Goal: Task Accomplishment & Management: Complete application form

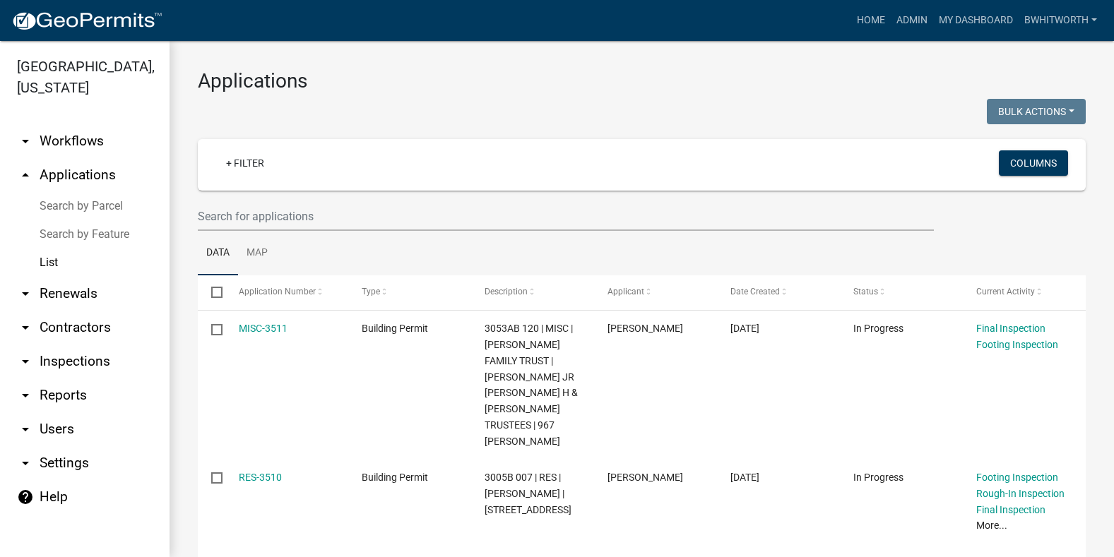
select select "3: 100"
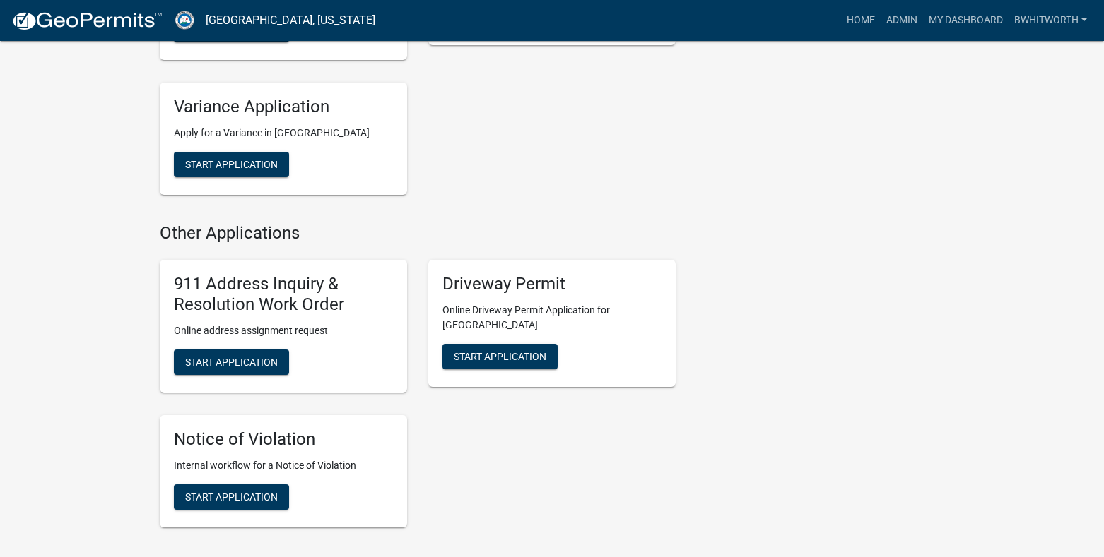
scroll to position [1060, 0]
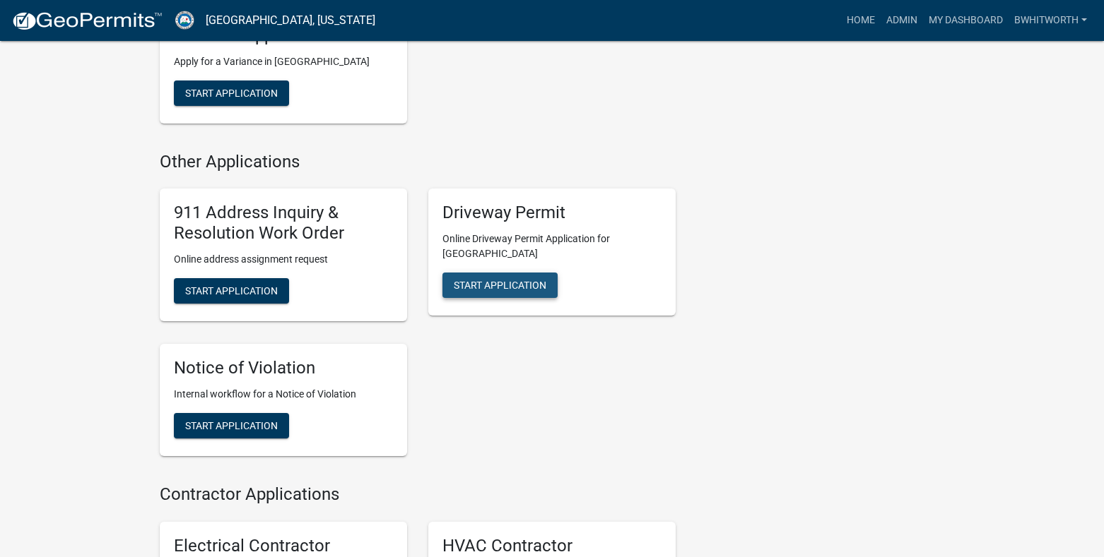
click at [516, 280] on span "Start Application" at bounding box center [500, 285] width 93 height 11
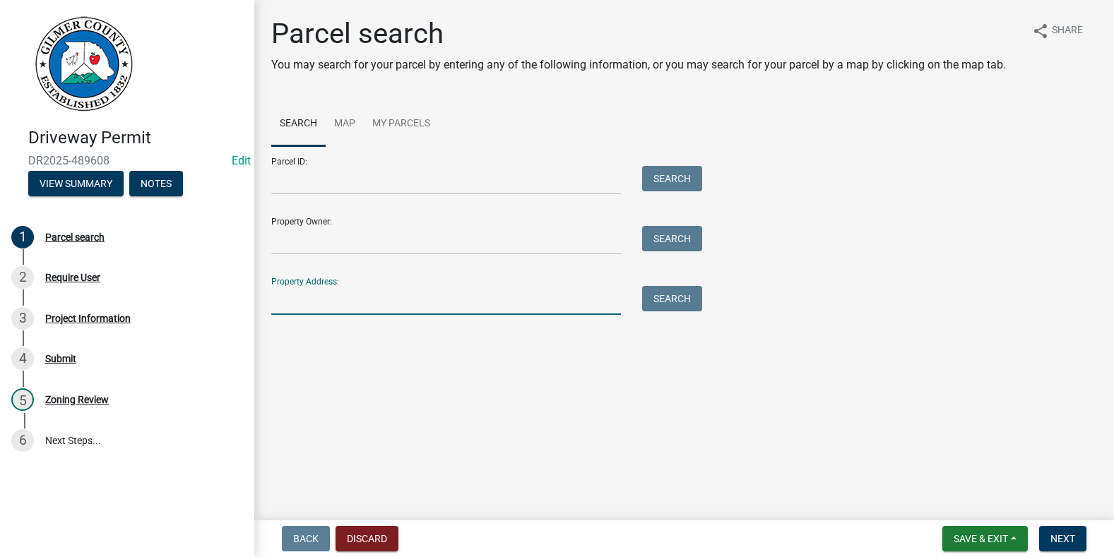
click at [379, 304] on input "Property Address:" at bounding box center [446, 300] width 350 height 29
type input "1451 SUNLIGHT RD"
click at [1065, 532] on button "Next" at bounding box center [1062, 538] width 47 height 25
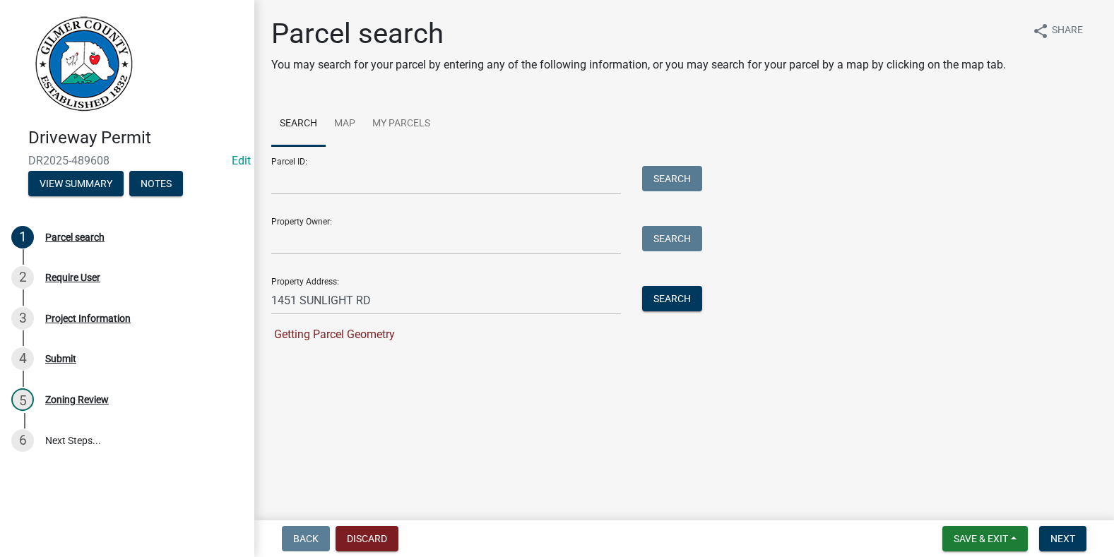
click at [562, 467] on main "Parcel search You may search for your parcel by entering any of the following i…" at bounding box center [684, 257] width 860 height 515
click at [668, 296] on button "Search" at bounding box center [672, 298] width 60 height 25
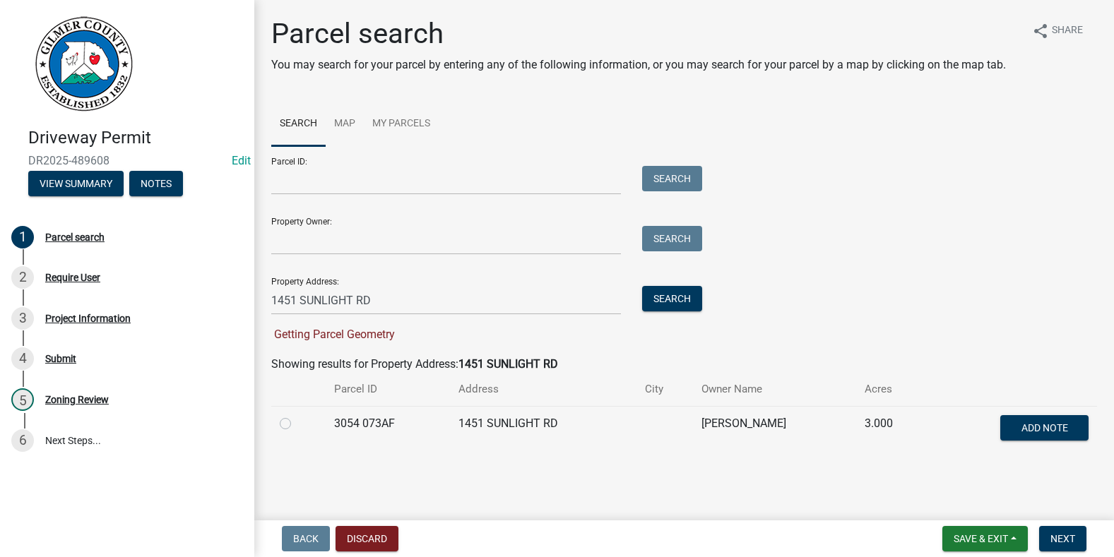
click at [297, 415] on label at bounding box center [297, 415] width 0 height 0
click at [297, 424] on 073AF "radio" at bounding box center [301, 419] width 9 height 9
radio 073AF "true"
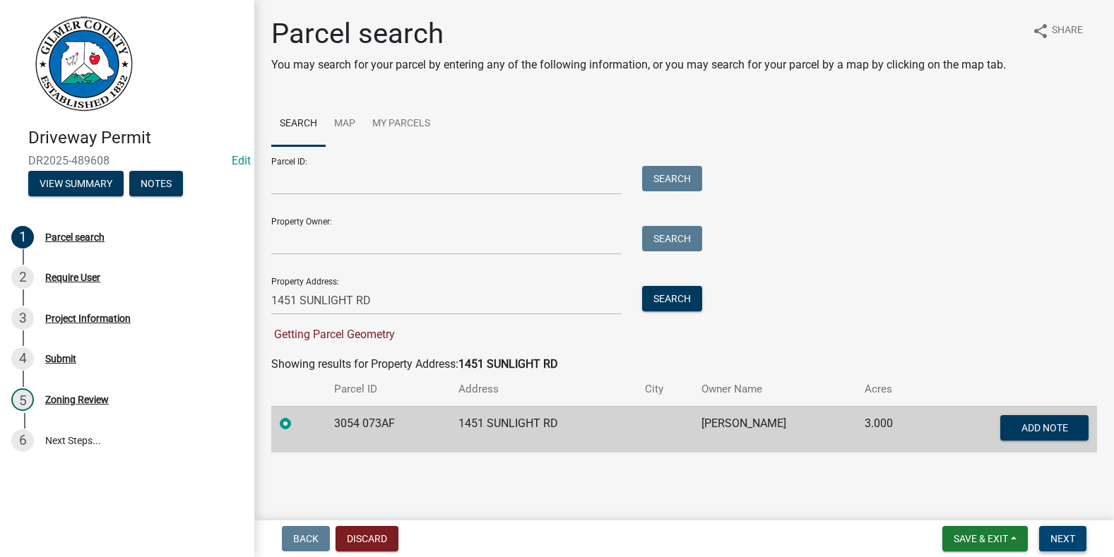
click at [1051, 538] on span "Next" at bounding box center [1063, 538] width 25 height 11
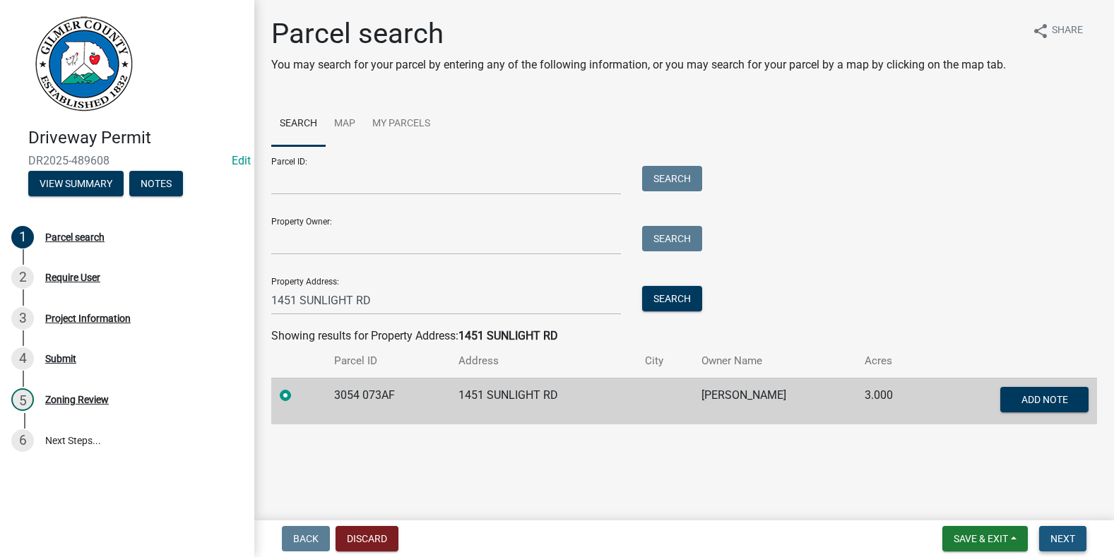
click at [1069, 536] on span "Next" at bounding box center [1063, 538] width 25 height 11
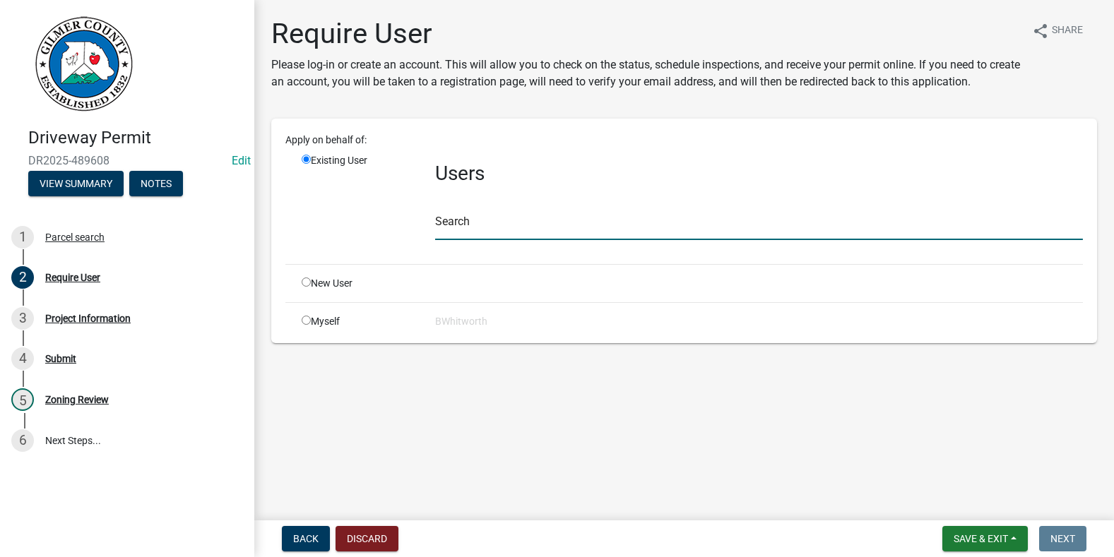
click at [467, 225] on input "text" at bounding box center [759, 225] width 648 height 29
type input "BROWN HAVEN HOMES"
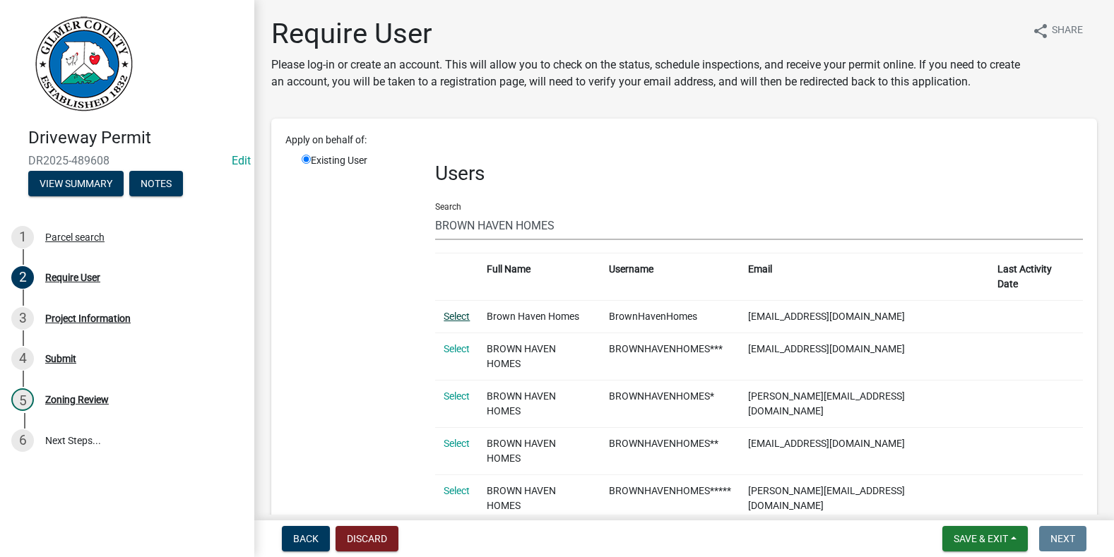
click at [449, 311] on link "Select" at bounding box center [457, 316] width 26 height 11
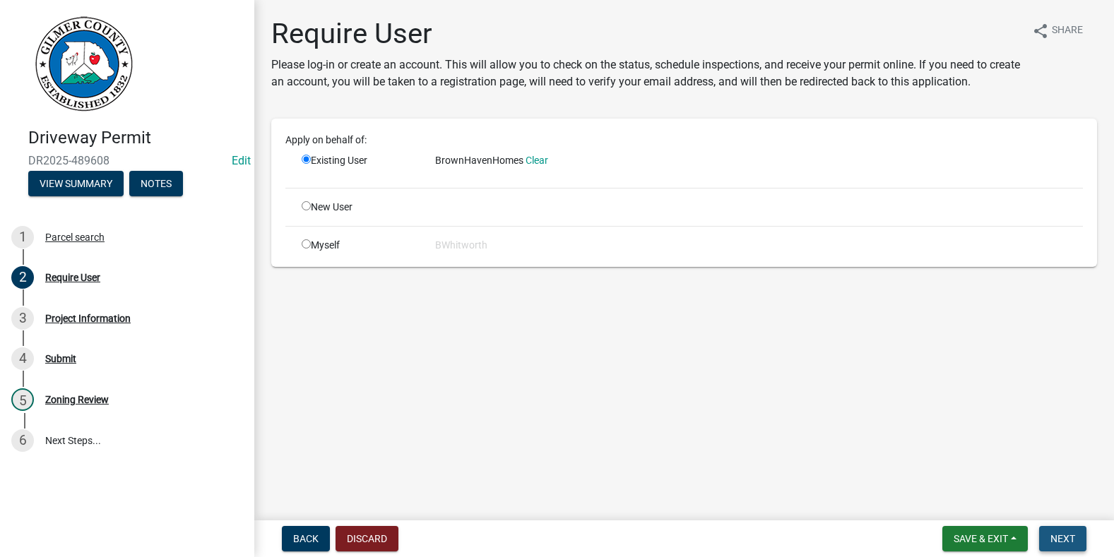
click at [1049, 535] on button "Next" at bounding box center [1062, 538] width 47 height 25
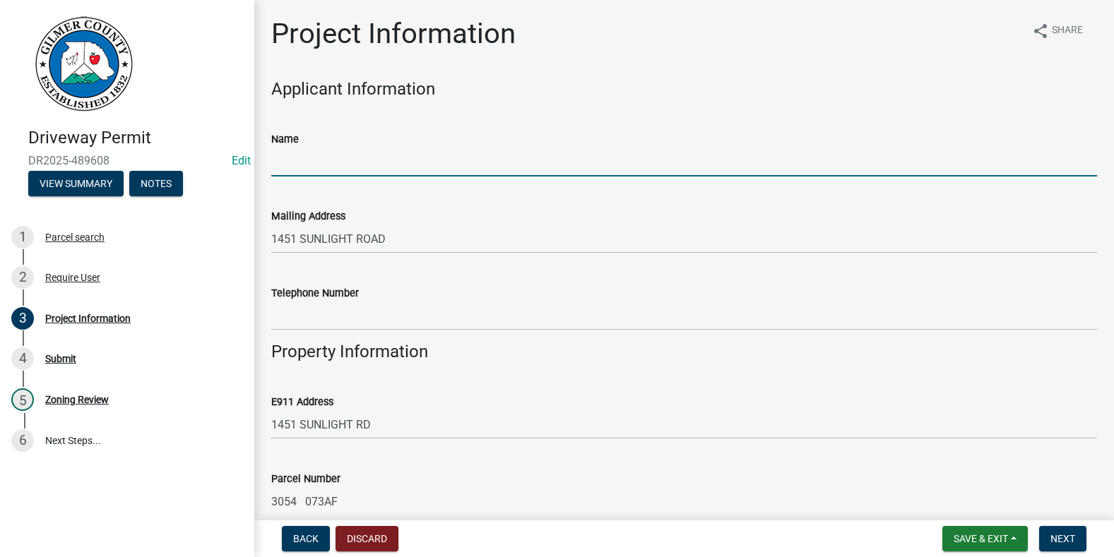
click at [362, 161] on input "Name" at bounding box center [684, 162] width 826 height 29
type input "me"
click at [646, 201] on div "Mailing Address [GEOGRAPHIC_DATA]" at bounding box center [684, 221] width 826 height 66
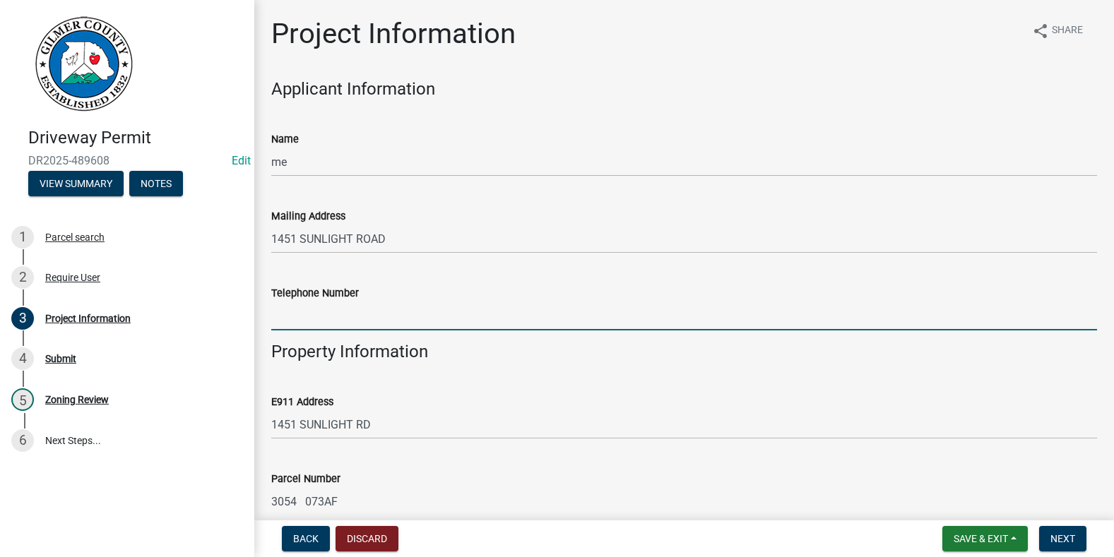
click at [370, 316] on input "Telephone Number" at bounding box center [684, 316] width 826 height 29
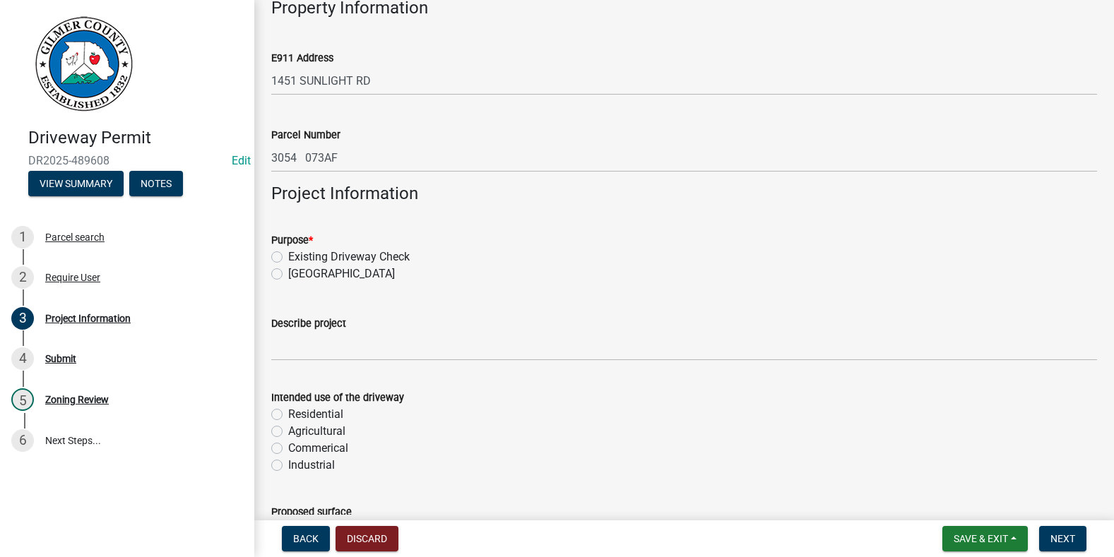
scroll to position [424, 0]
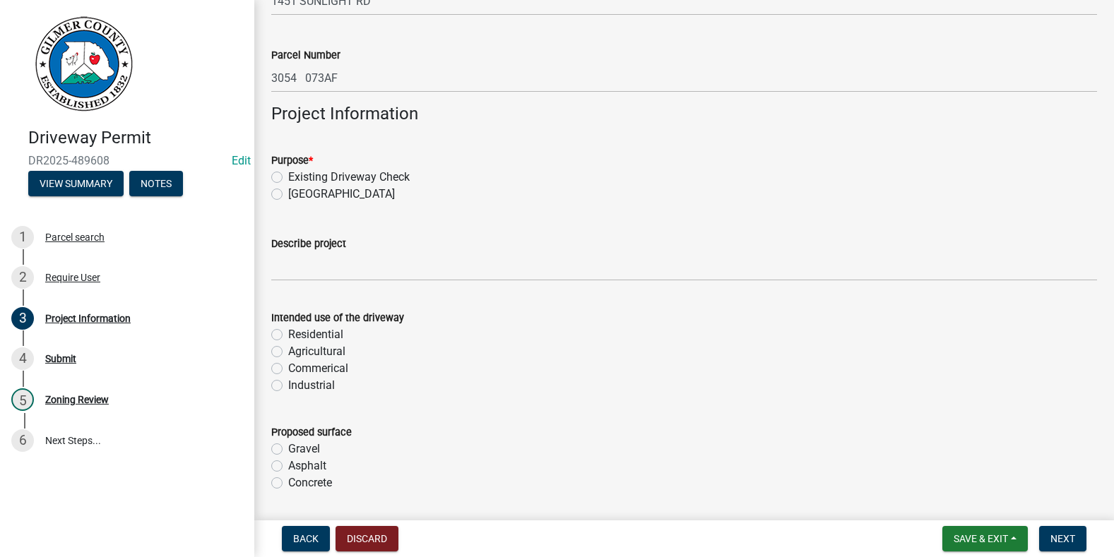
type input "[PHONE_NUMBER]"
click at [288, 176] on label "Existing Driveway Check" at bounding box center [349, 177] width 122 height 17
click at [288, 176] on input "Existing Driveway Check" at bounding box center [292, 173] width 9 height 9
radio input "true"
click at [288, 332] on label "Residential" at bounding box center [315, 334] width 55 height 17
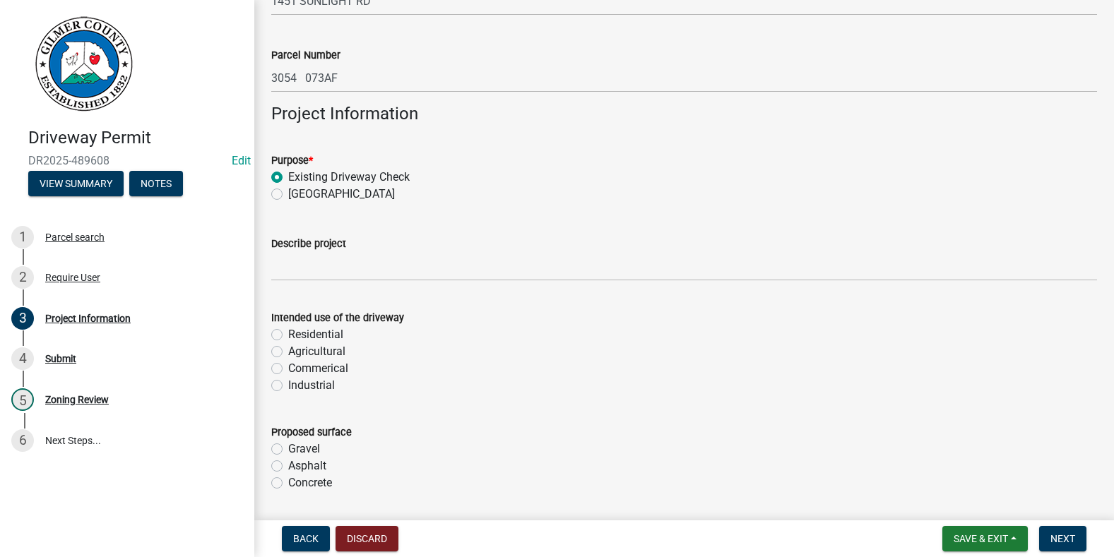
click at [288, 332] on input "Residential" at bounding box center [292, 330] width 9 height 9
radio input "true"
click at [288, 450] on label "Gravel" at bounding box center [304, 449] width 32 height 17
click at [288, 450] on input "Gravel" at bounding box center [292, 445] width 9 height 9
radio input "true"
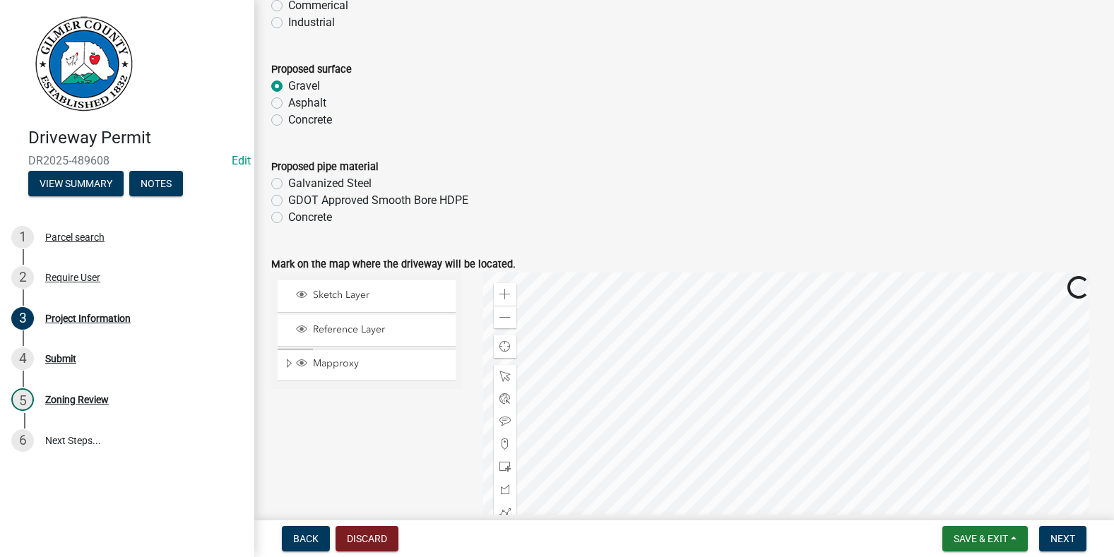
scroll to position [848, 0]
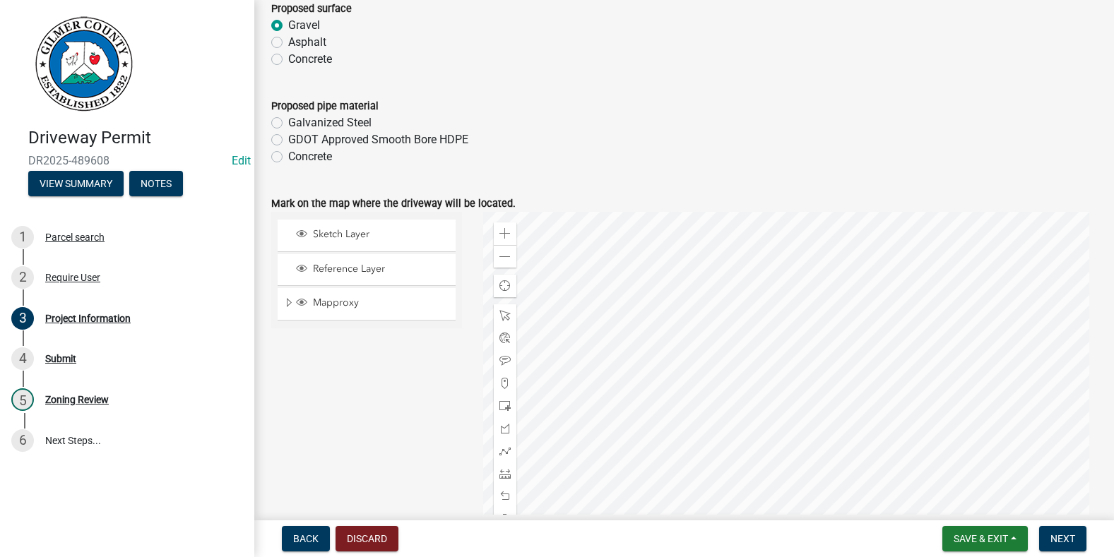
click at [288, 122] on label "Galvanized Steel" at bounding box center [329, 122] width 83 height 17
click at [288, 122] on input "Galvanized Steel" at bounding box center [292, 118] width 9 height 9
radio input "true"
click at [1061, 537] on span "Next" at bounding box center [1063, 538] width 25 height 11
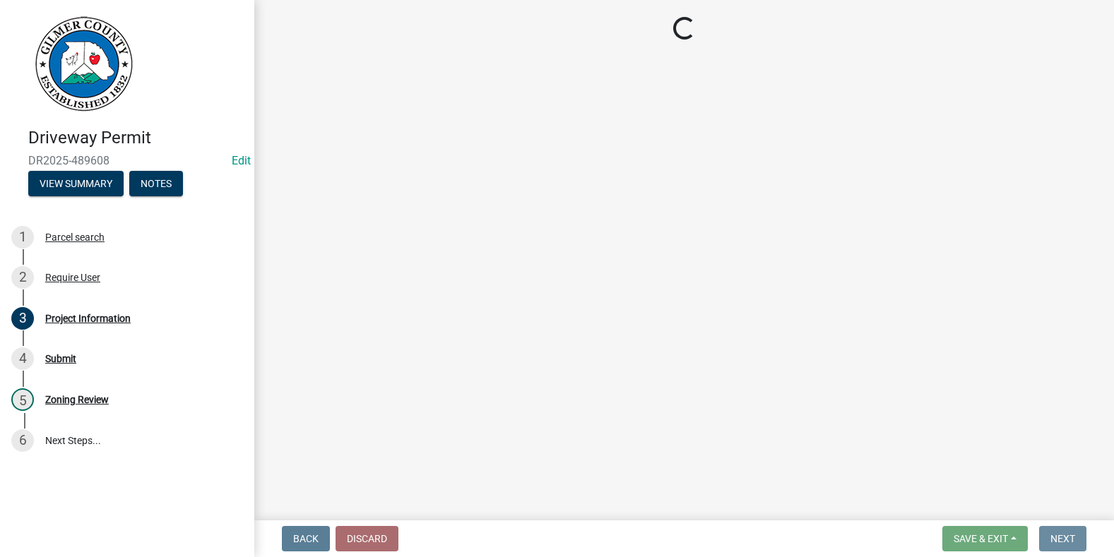
scroll to position [0, 0]
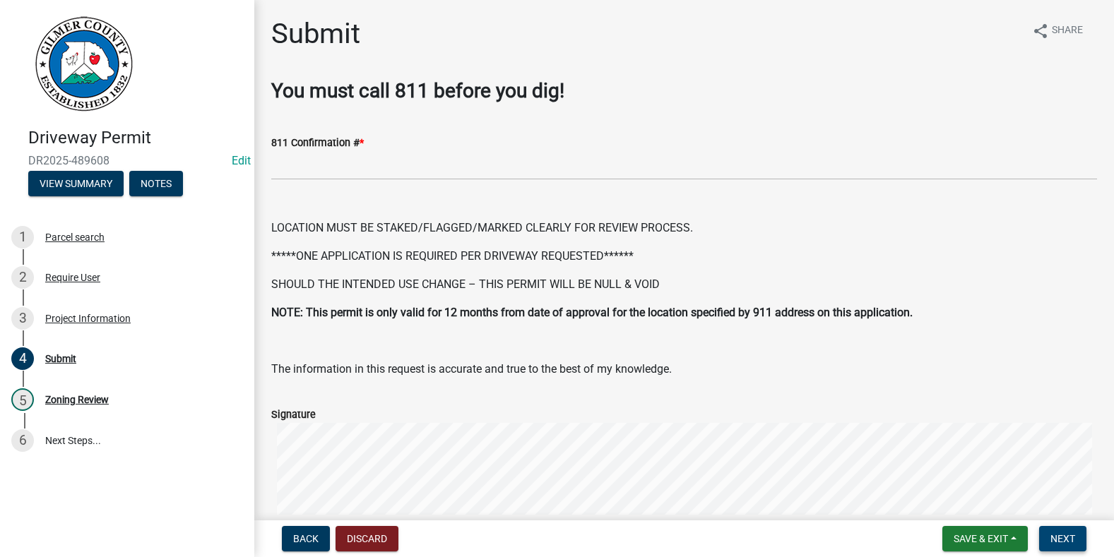
click at [1072, 529] on button "Next" at bounding box center [1062, 538] width 47 height 25
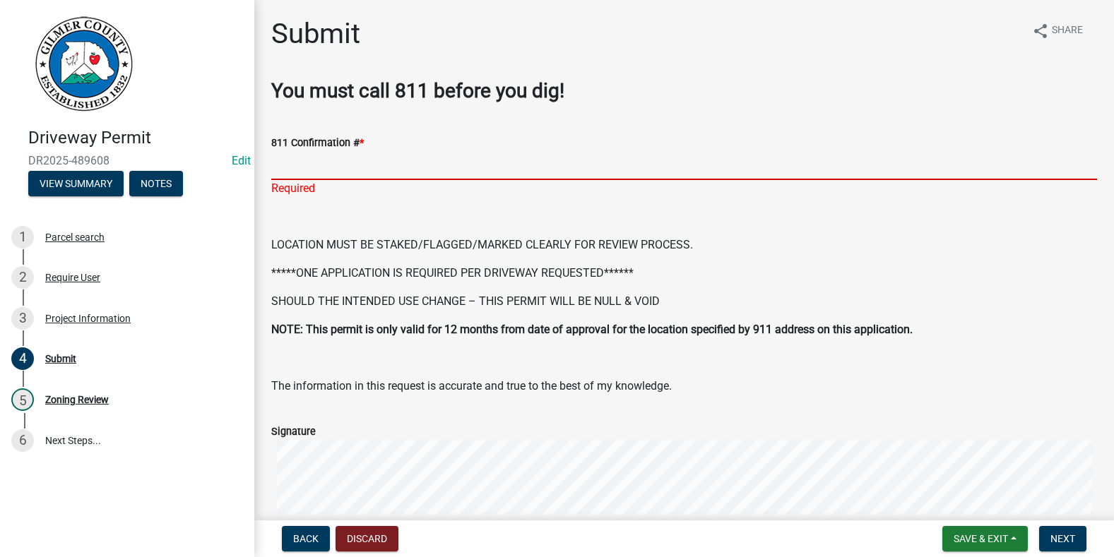
click at [367, 167] on input "811 Confirmation # *" at bounding box center [684, 165] width 826 height 29
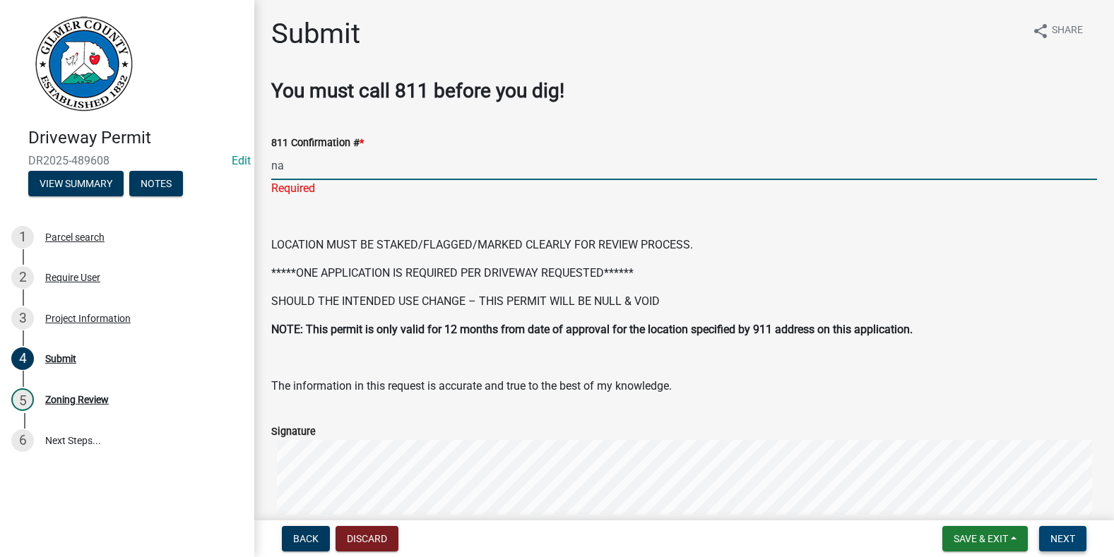
type input "na"
click at [1073, 534] on span "Next" at bounding box center [1063, 538] width 25 height 11
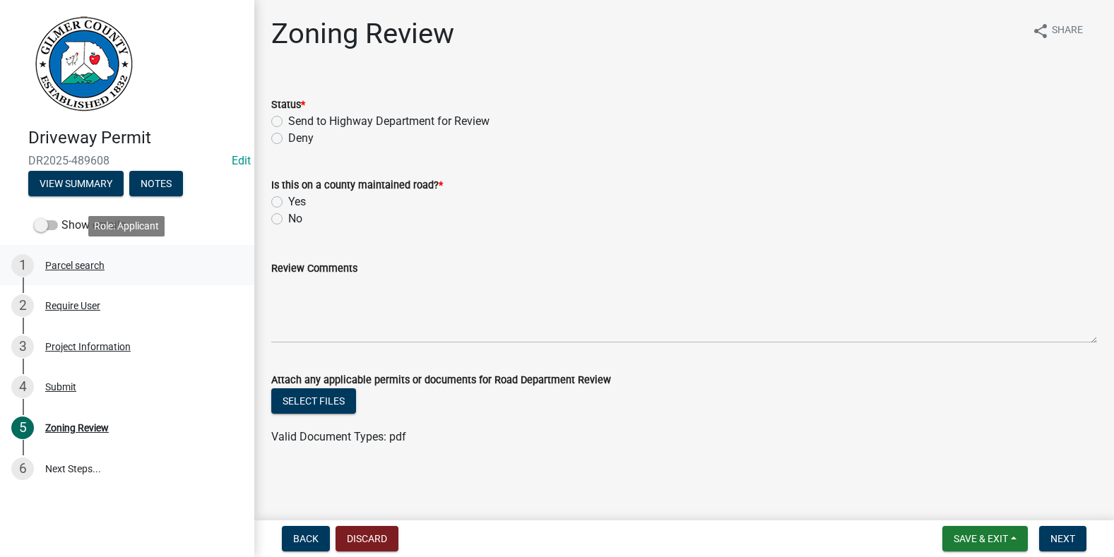
click at [66, 266] on div "Parcel search" at bounding box center [74, 266] width 59 height 10
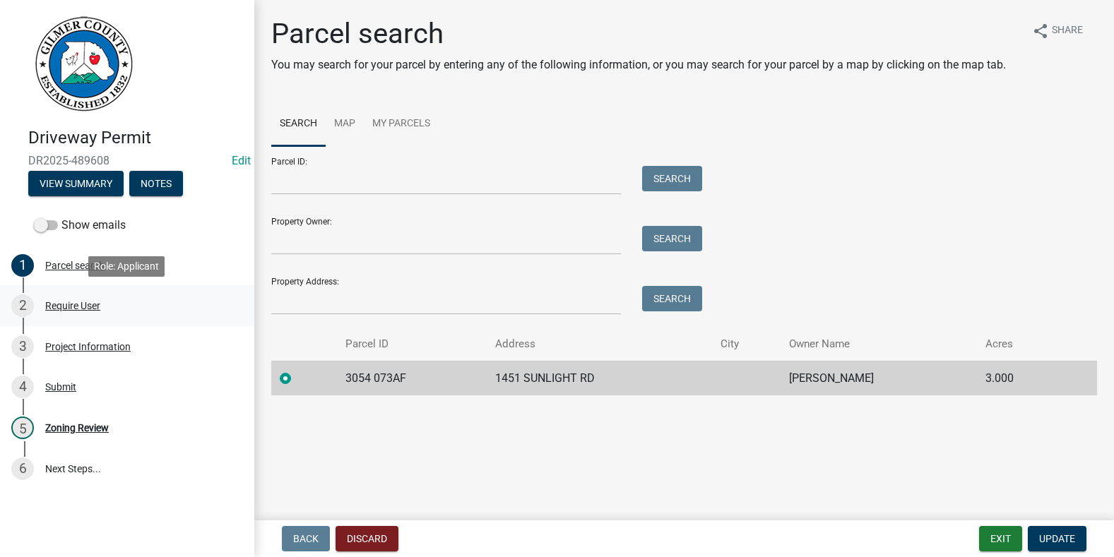
click at [61, 305] on div "Require User" at bounding box center [72, 306] width 55 height 10
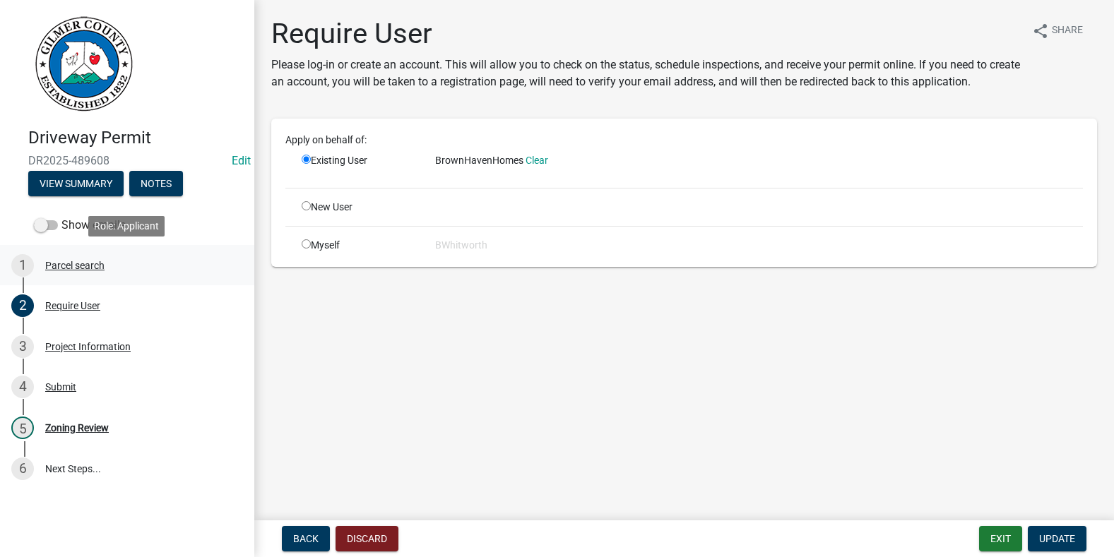
click at [72, 265] on div "Parcel search" at bounding box center [74, 266] width 59 height 10
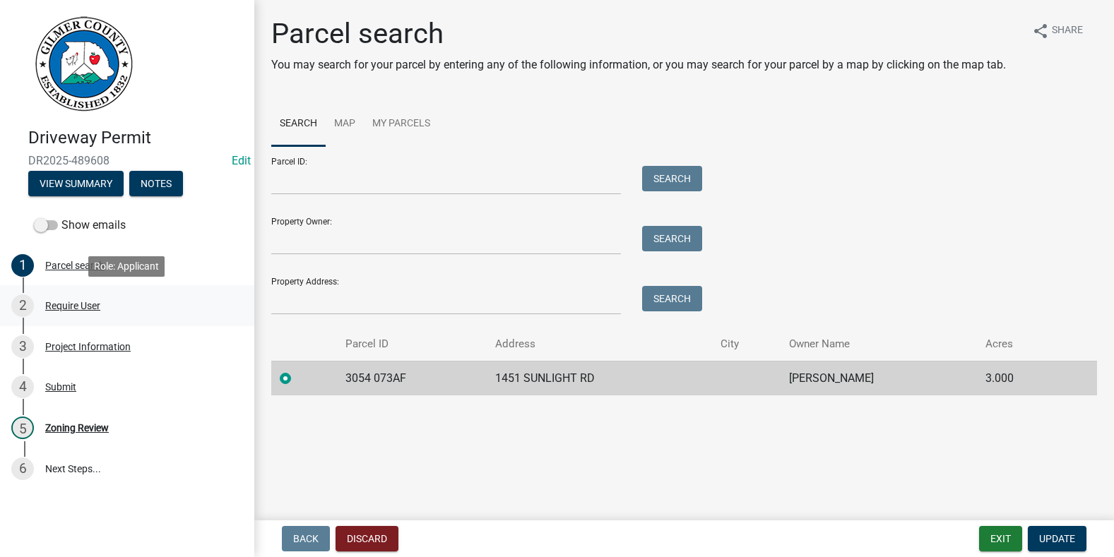
click at [66, 301] on div "Require User" at bounding box center [72, 306] width 55 height 10
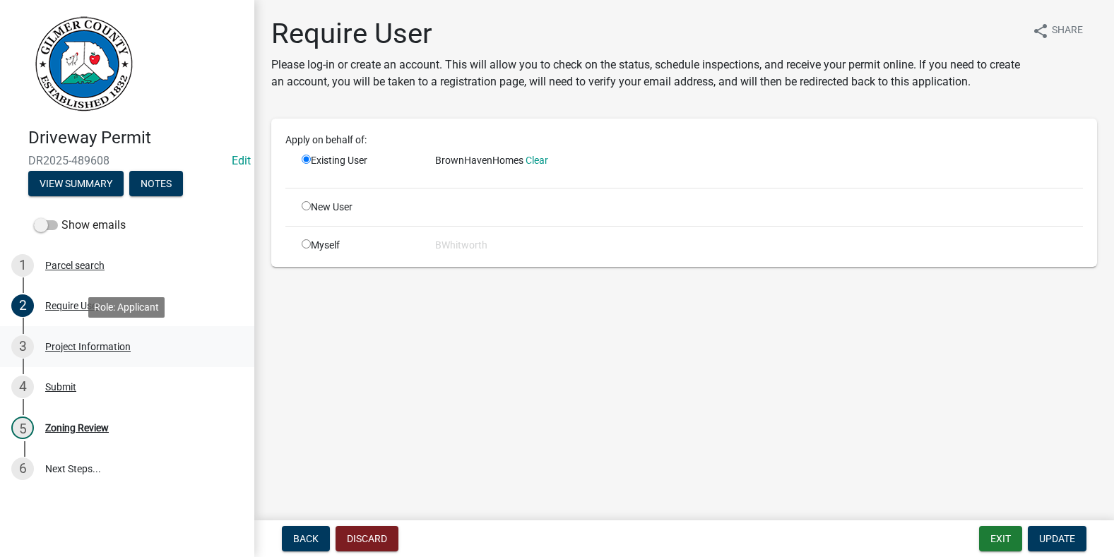
click at [102, 348] on div "Project Information" at bounding box center [87, 347] width 85 height 10
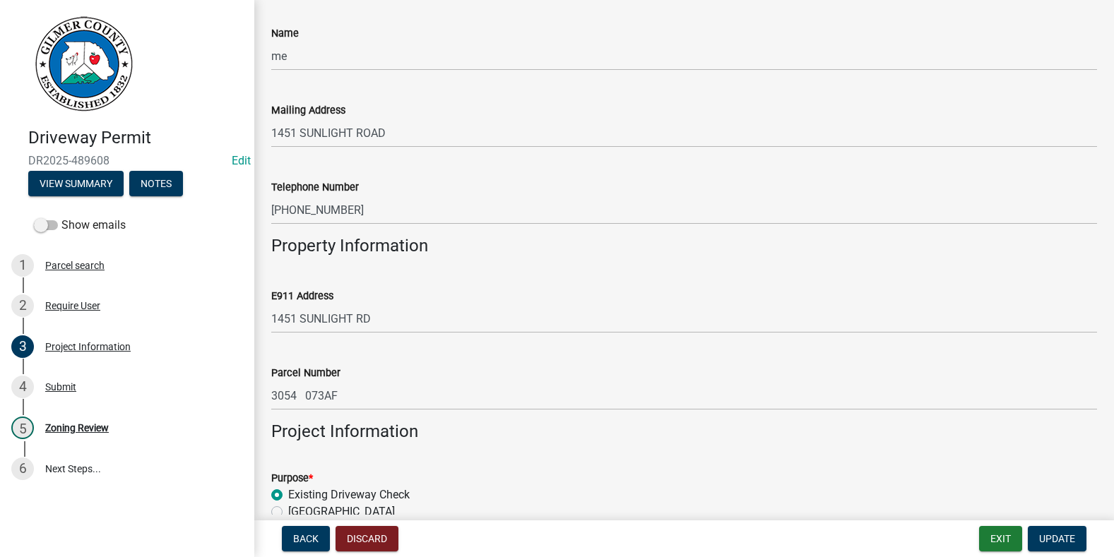
scroll to position [71, 0]
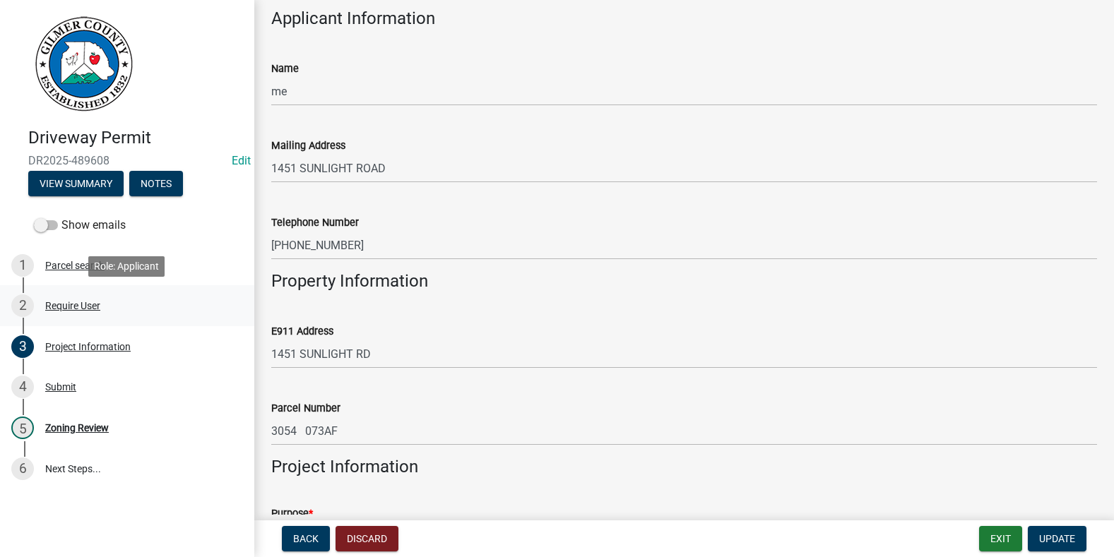
click at [86, 302] on div "Require User" at bounding box center [72, 306] width 55 height 10
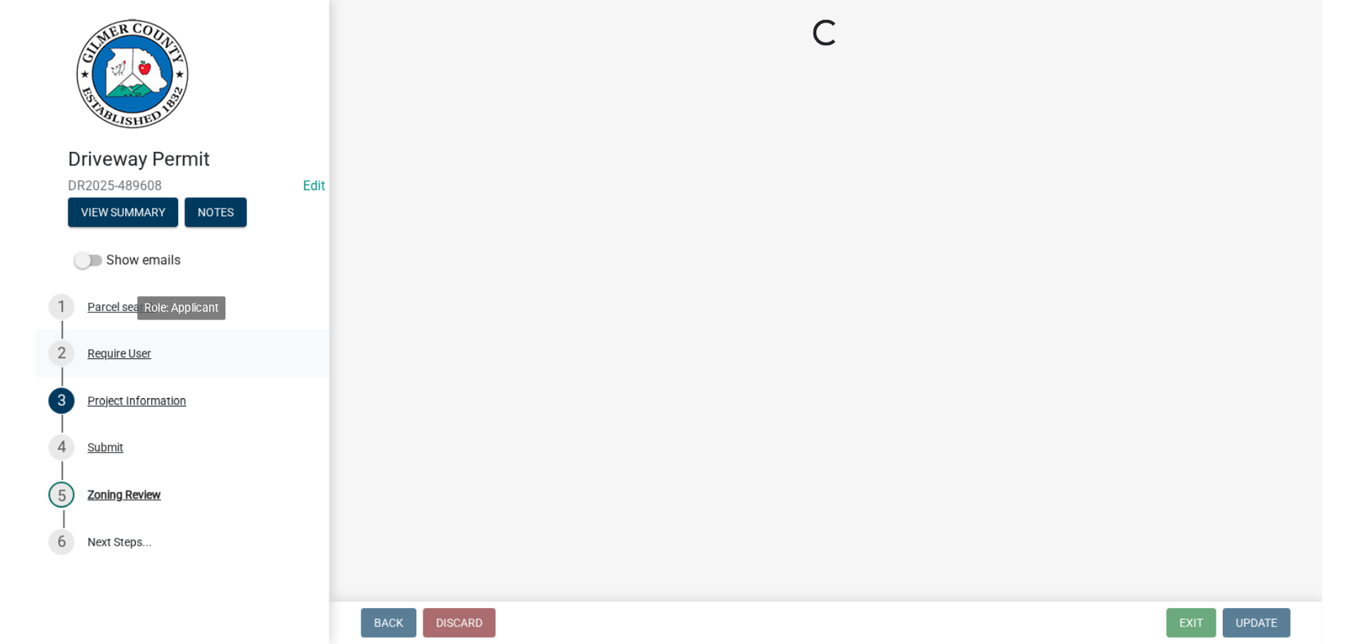
scroll to position [0, 0]
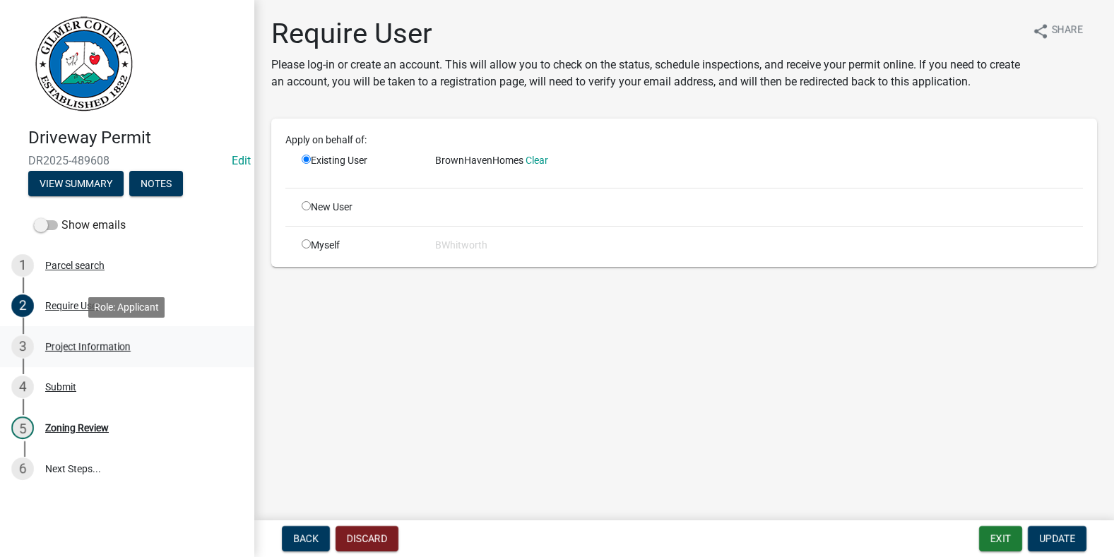
click at [87, 345] on div "Project Information" at bounding box center [87, 347] width 85 height 10
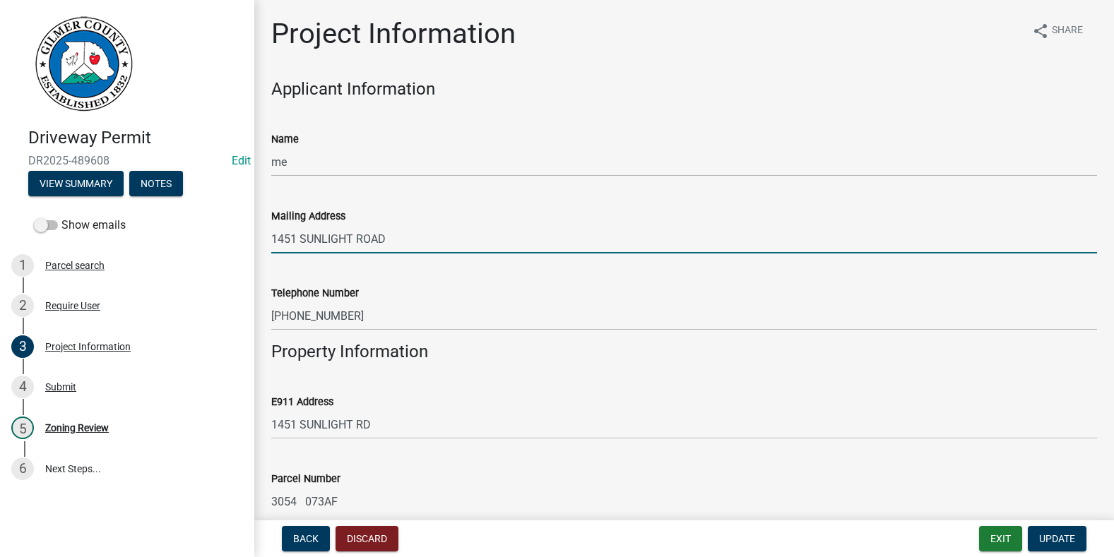
drag, startPoint x: 575, startPoint y: 225, endPoint x: 798, endPoint y: 256, distance: 225.4
click at [799, 256] on wm-data-entity-input "Mailing Address [GEOGRAPHIC_DATA]" at bounding box center [684, 226] width 826 height 77
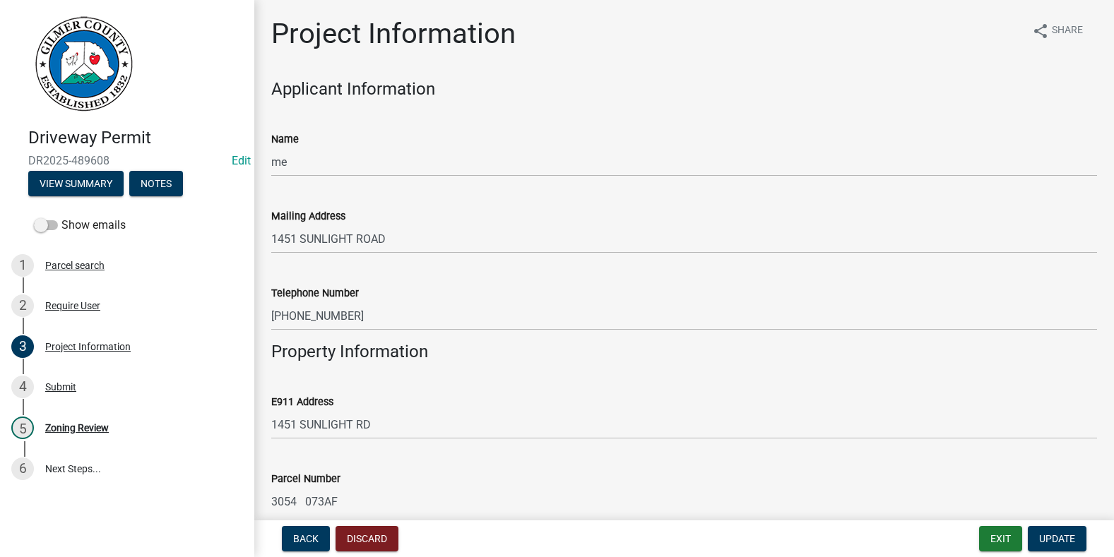
drag, startPoint x: 517, startPoint y: 169, endPoint x: 467, endPoint y: 283, distance: 124.7
click at [467, 283] on div "Telephone Number [PHONE_NUMBER]" at bounding box center [684, 298] width 826 height 66
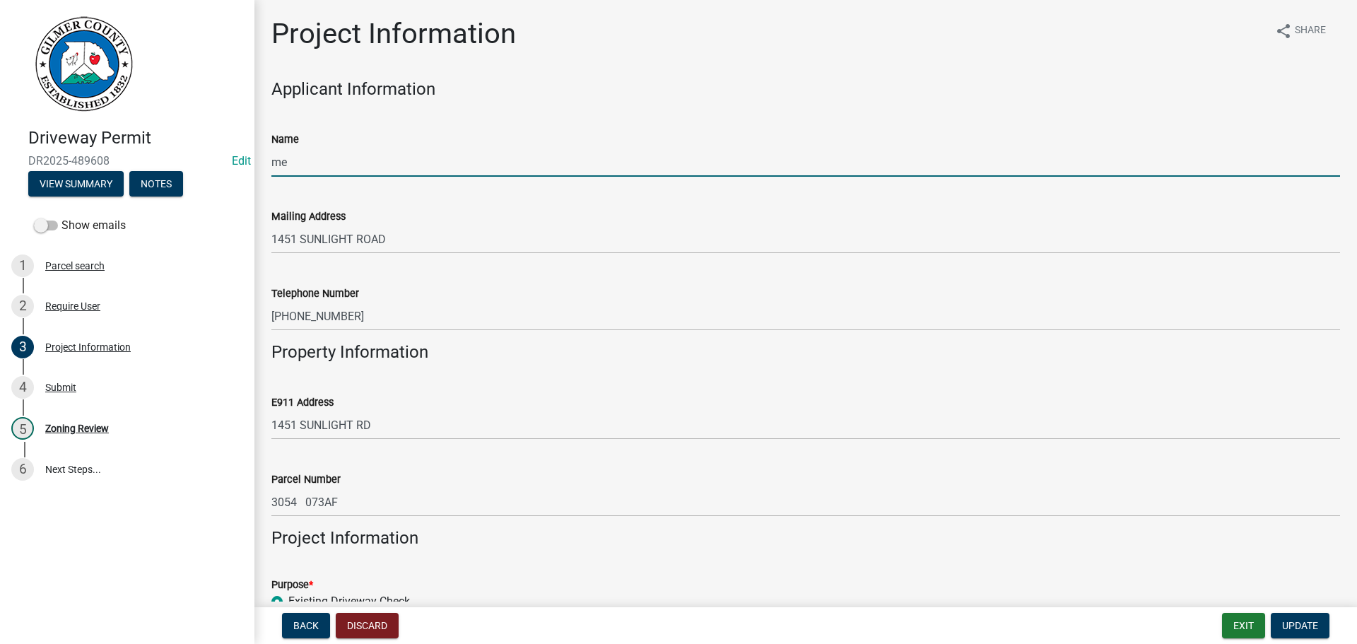
drag, startPoint x: 867, startPoint y: 169, endPoint x: 765, endPoint y: 362, distance: 218.7
click at [765, 362] on wm-data-entity-input "Property Information" at bounding box center [805, 358] width 1068 height 32
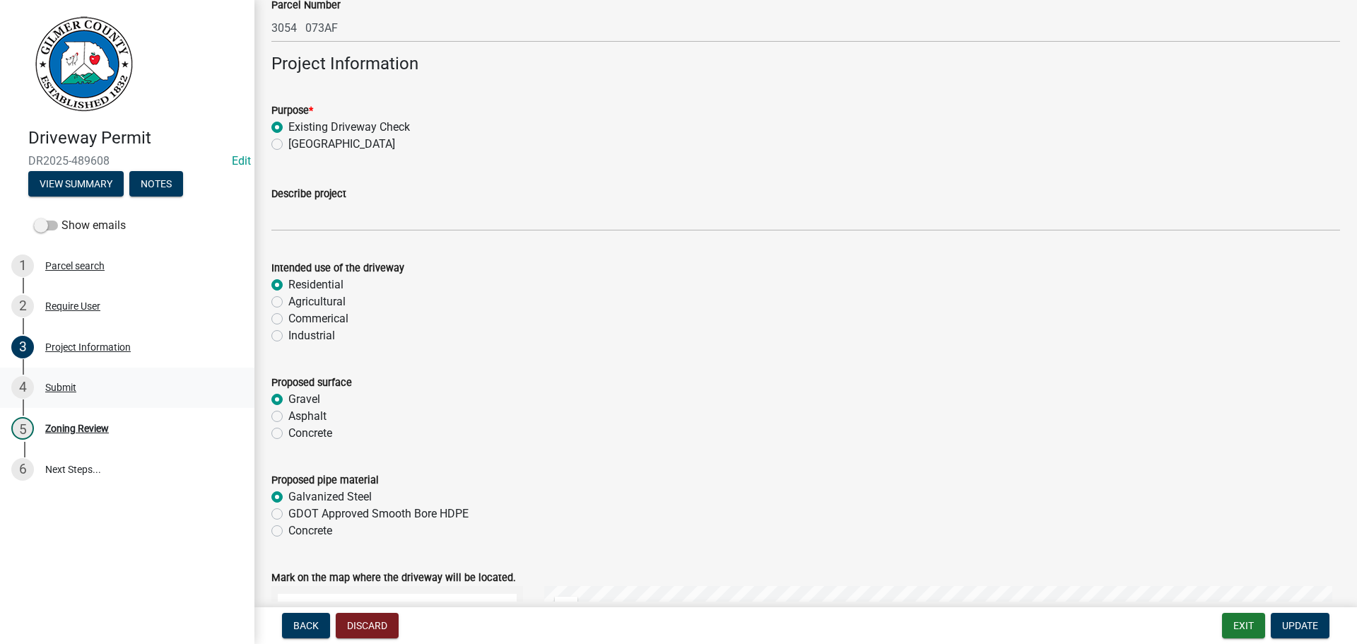
scroll to position [473, 0]
click at [51, 387] on div "Submit" at bounding box center [60, 387] width 31 height 10
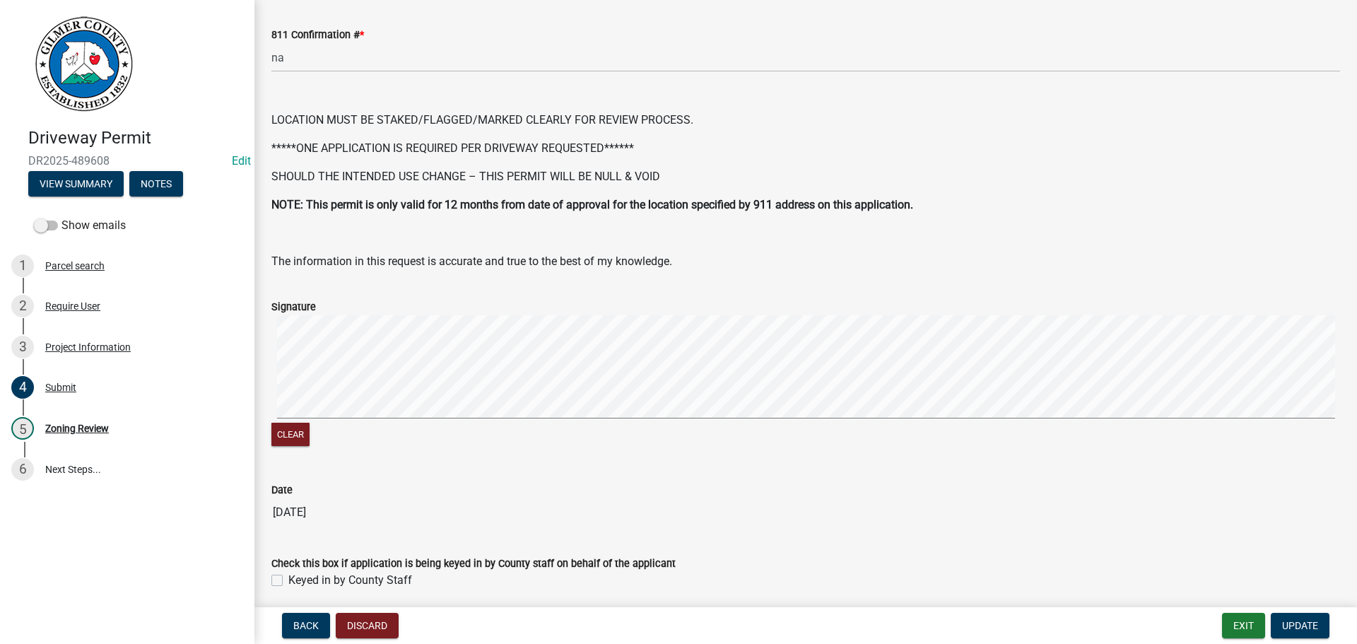
scroll to position [0, 0]
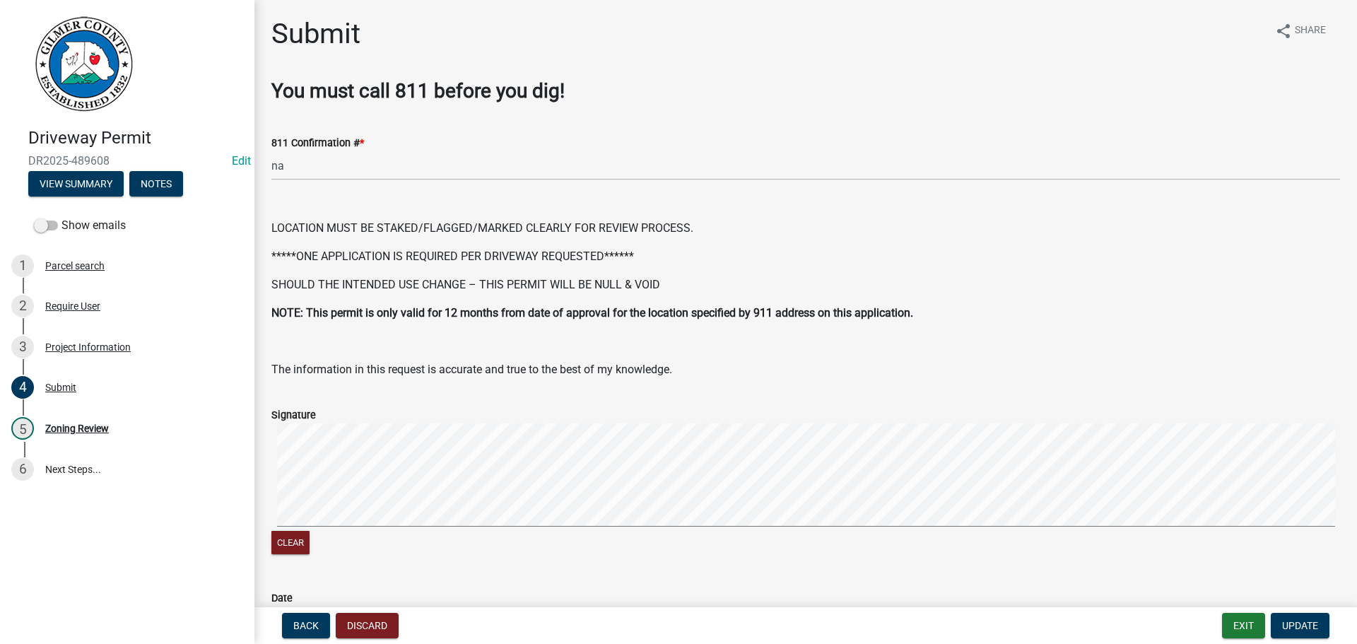
drag, startPoint x: 1329, startPoint y: 193, endPoint x: 1049, endPoint y: 119, distance: 289.5
click at [1049, 119] on div "811 Confirmation # * na" at bounding box center [805, 147] width 1068 height 66
click at [66, 426] on div "Zoning Review" at bounding box center [77, 428] width 64 height 10
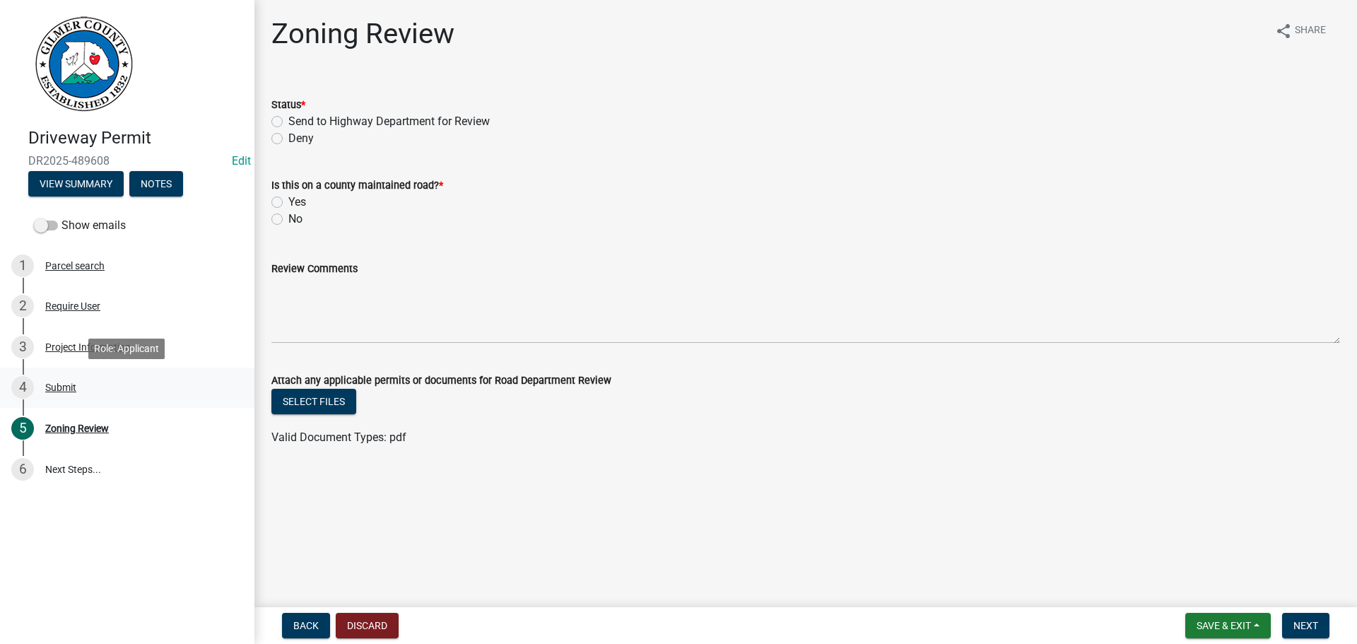
click at [69, 389] on div "Submit" at bounding box center [60, 387] width 31 height 10
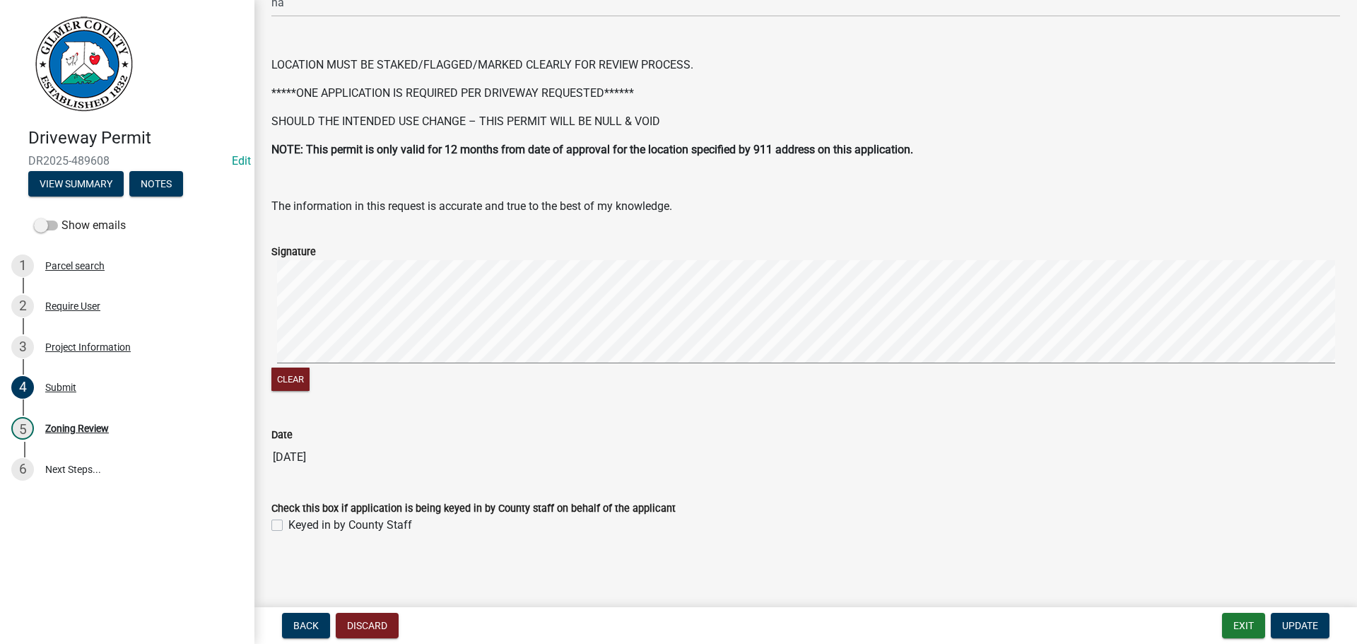
scroll to position [93, 0]
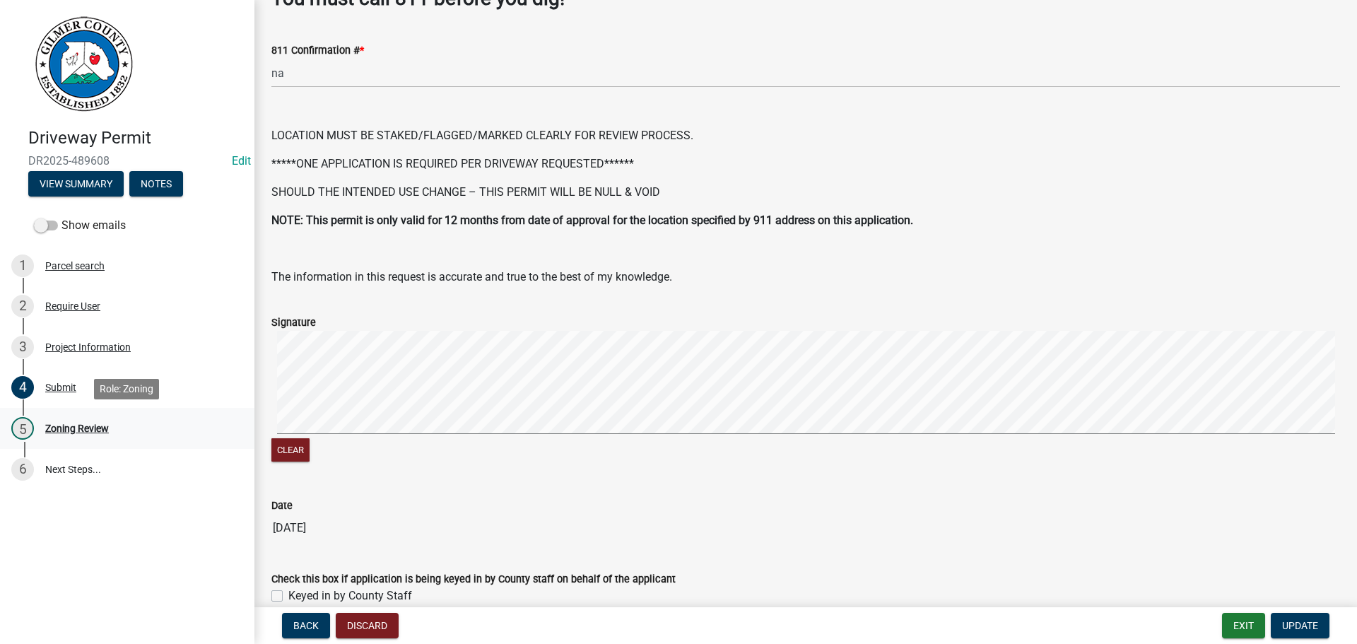
click at [86, 427] on div "Zoning Review" at bounding box center [77, 428] width 64 height 10
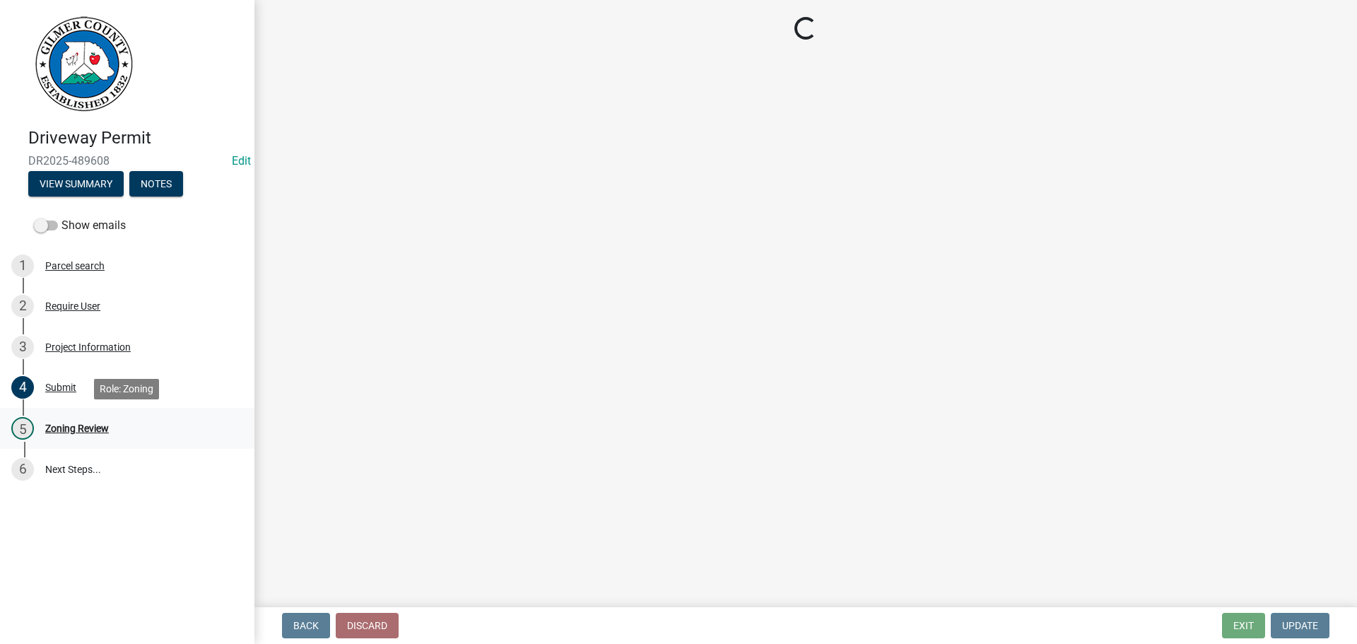
scroll to position [0, 0]
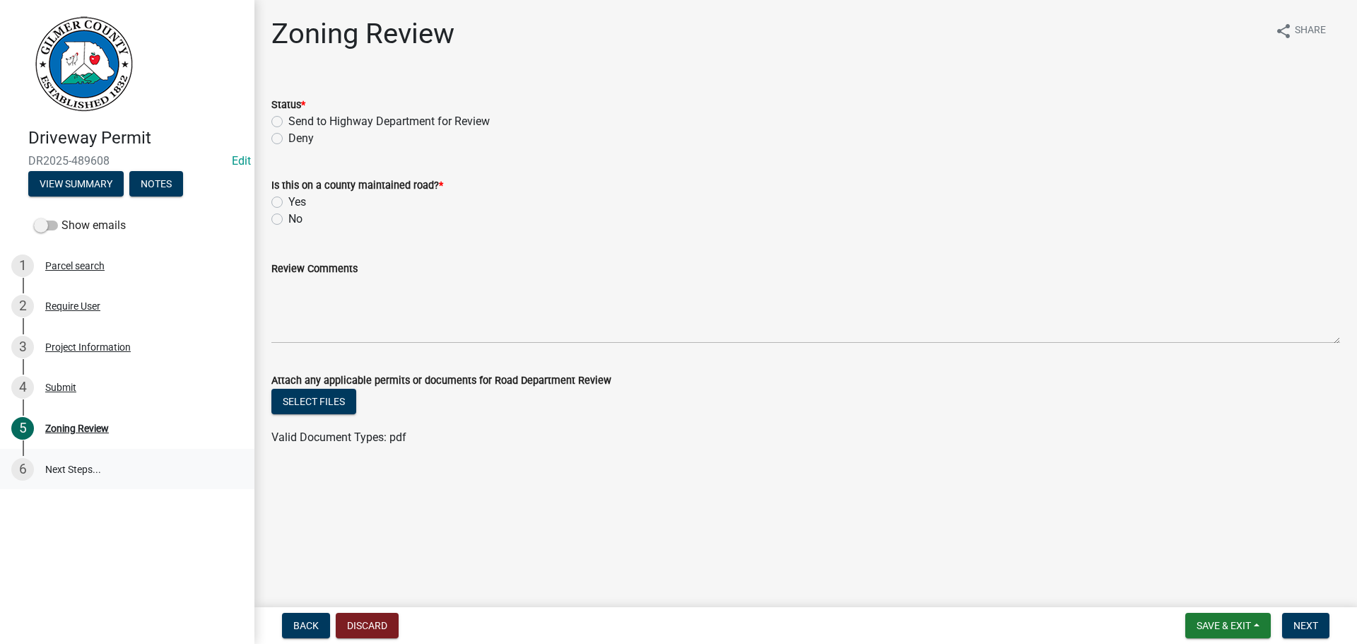
click at [78, 462] on link "6 Next Steps..." at bounding box center [127, 469] width 254 height 41
click at [288, 119] on label "Send to Highway Department for Review" at bounding box center [388, 121] width 201 height 17
click at [288, 119] on input "Send to Highway Department for Review" at bounding box center [292, 117] width 9 height 9
radio input "true"
click at [288, 218] on label "No" at bounding box center [295, 219] width 14 height 17
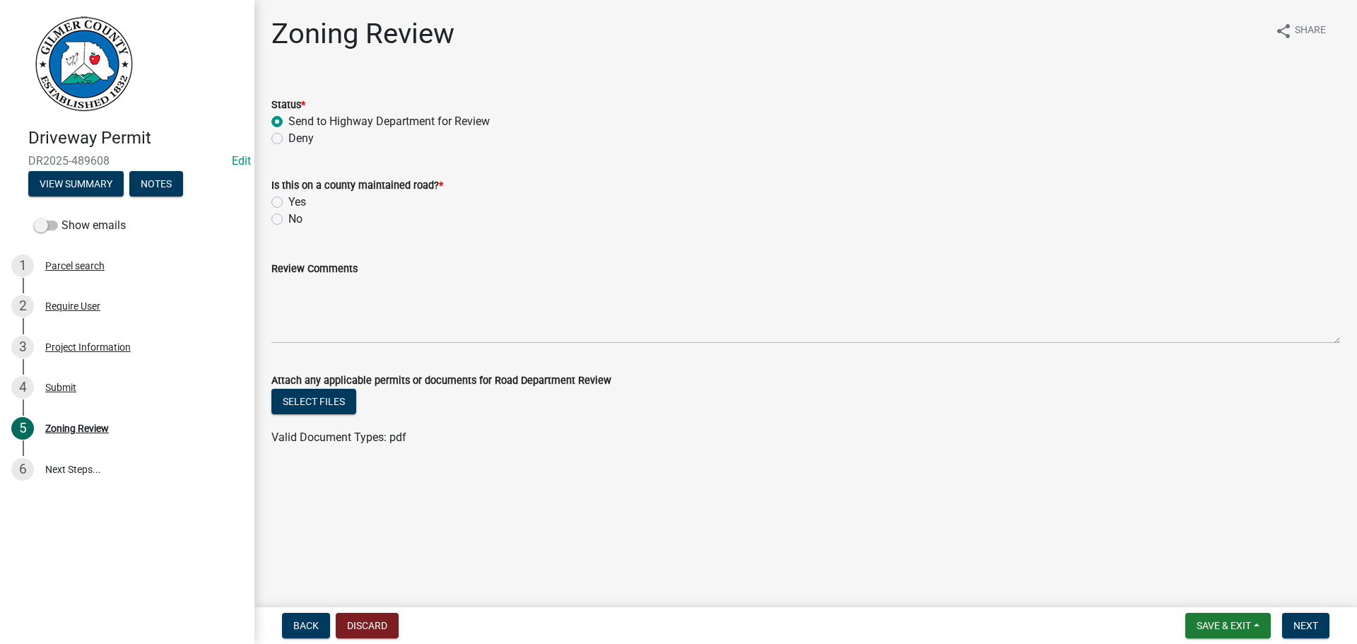
click at [288, 218] on input "No" at bounding box center [292, 215] width 9 height 9
radio input "true"
click at [1114, 557] on button "Next" at bounding box center [1305, 625] width 47 height 25
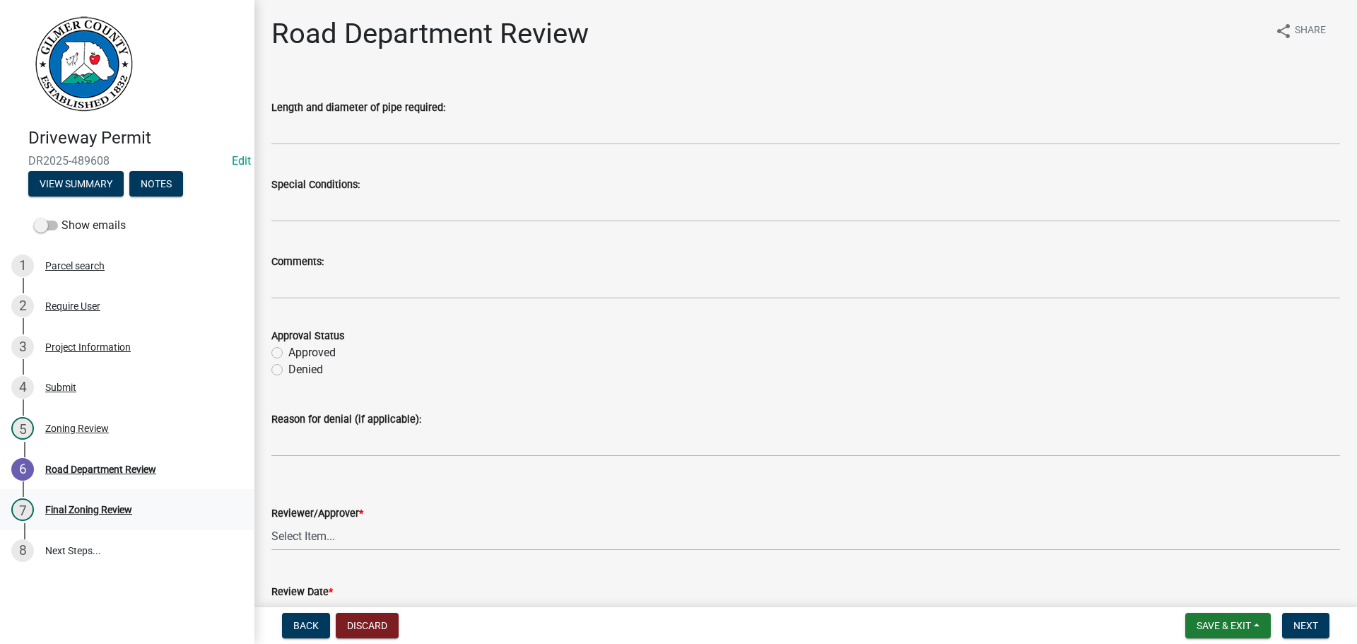
click at [114, 509] on div "Final Zoning Review" at bounding box center [88, 510] width 87 height 10
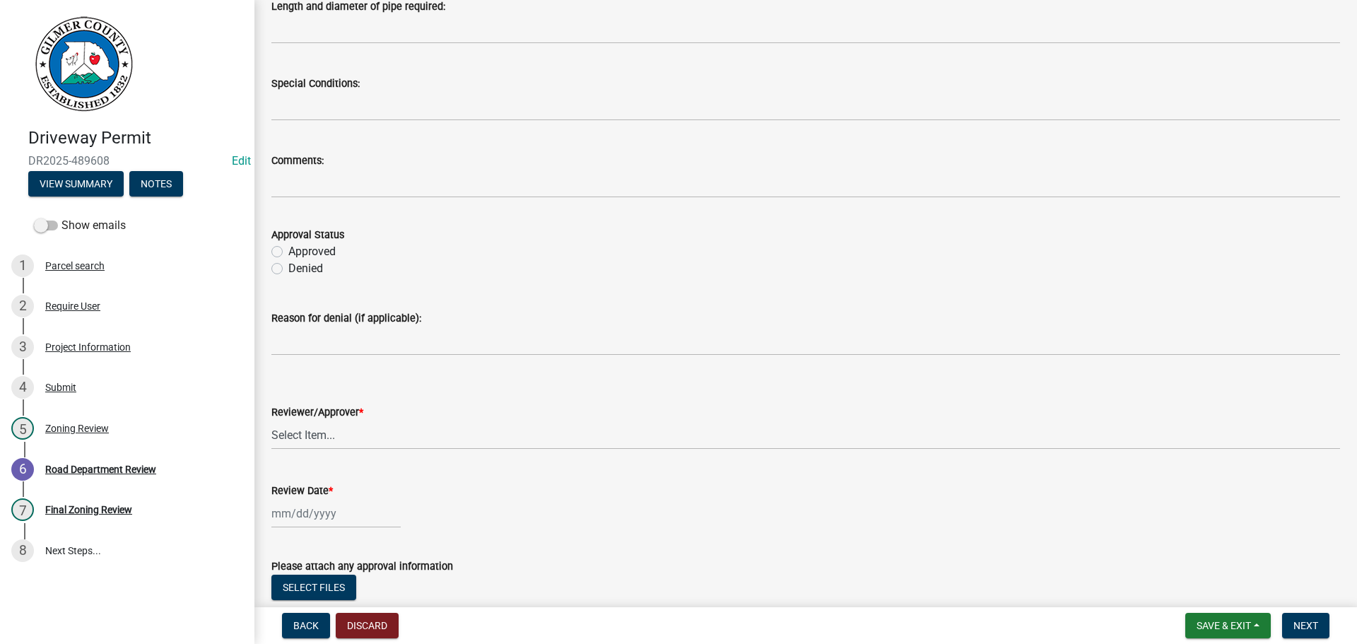
scroll to position [256, 0]
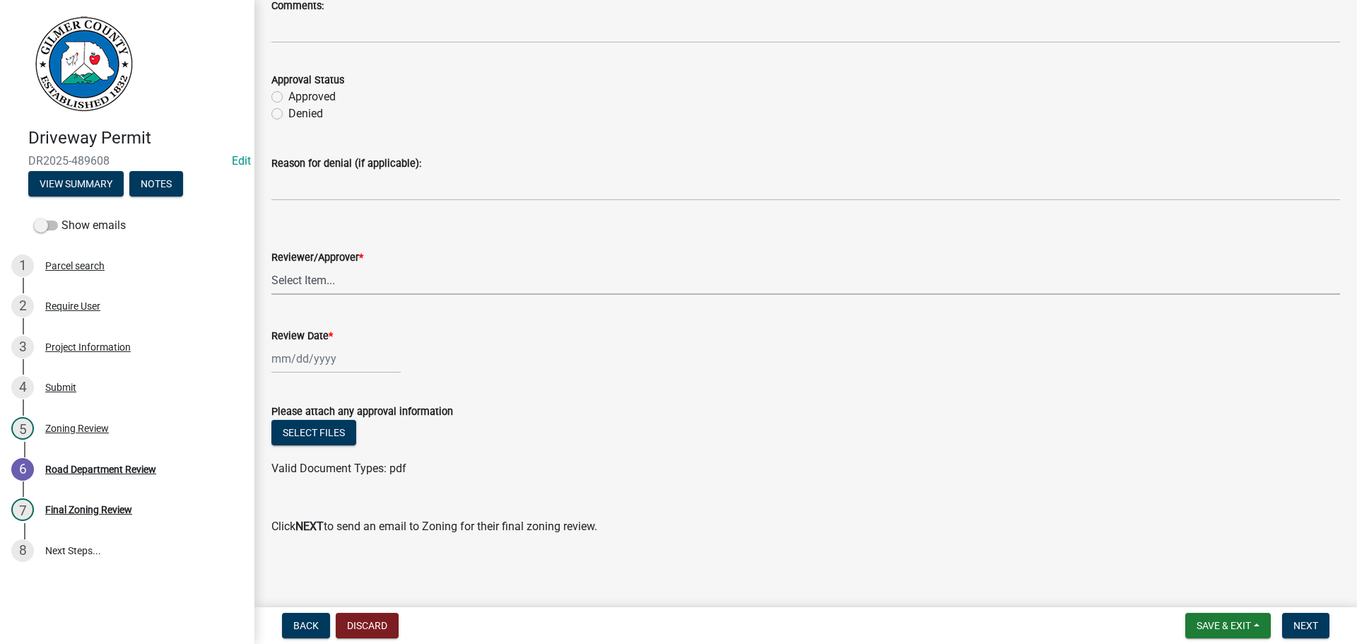
click at [321, 286] on select "Select Item... [PERSON_NAME]" at bounding box center [805, 280] width 1068 height 29
click at [271, 266] on select "Select Item... [PERSON_NAME]" at bounding box center [805, 280] width 1068 height 29
select select "e30b8c03-1029-45d1-800c-ced1fa50daa8"
click at [329, 359] on div at bounding box center [335, 358] width 129 height 29
select select "10"
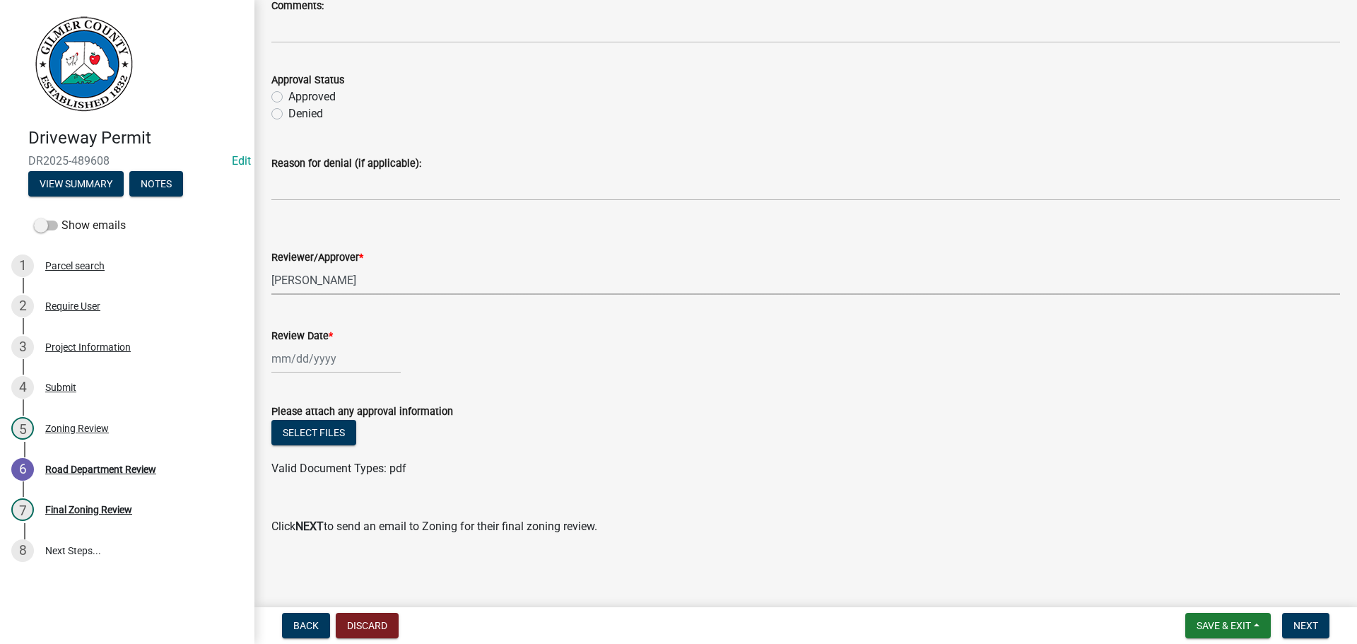
select select "2025"
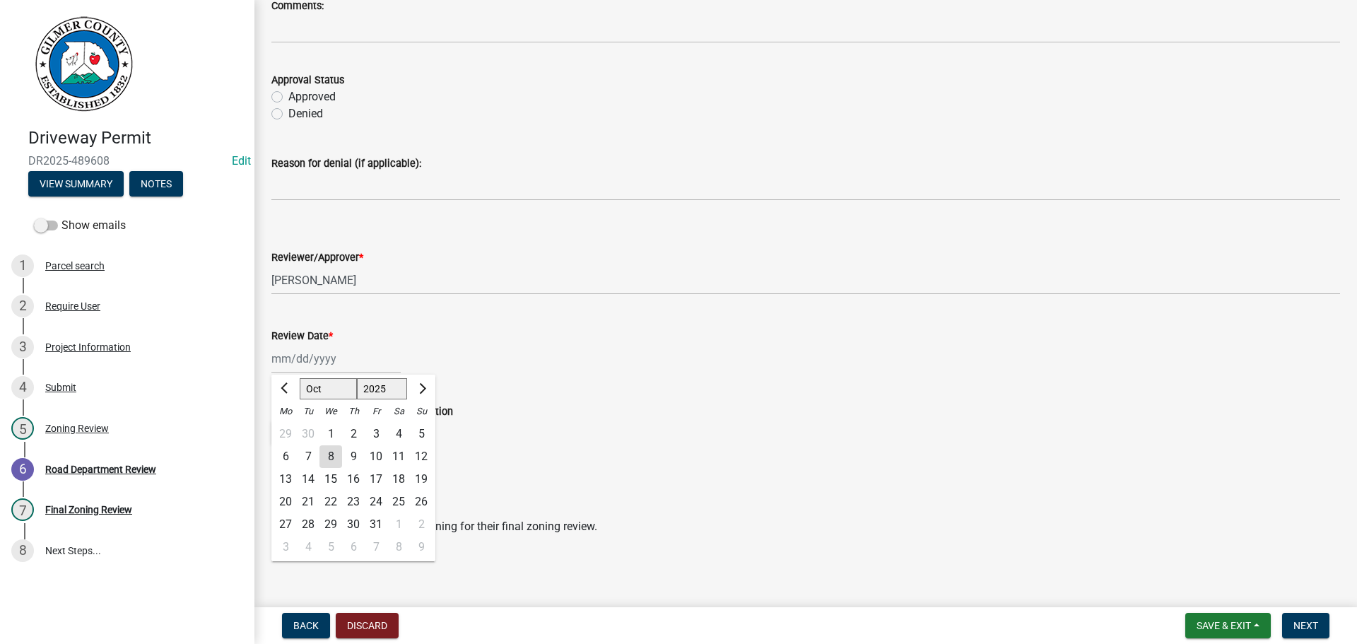
click at [326, 452] on div "8" at bounding box center [330, 456] width 23 height 23
type input "[DATE]"
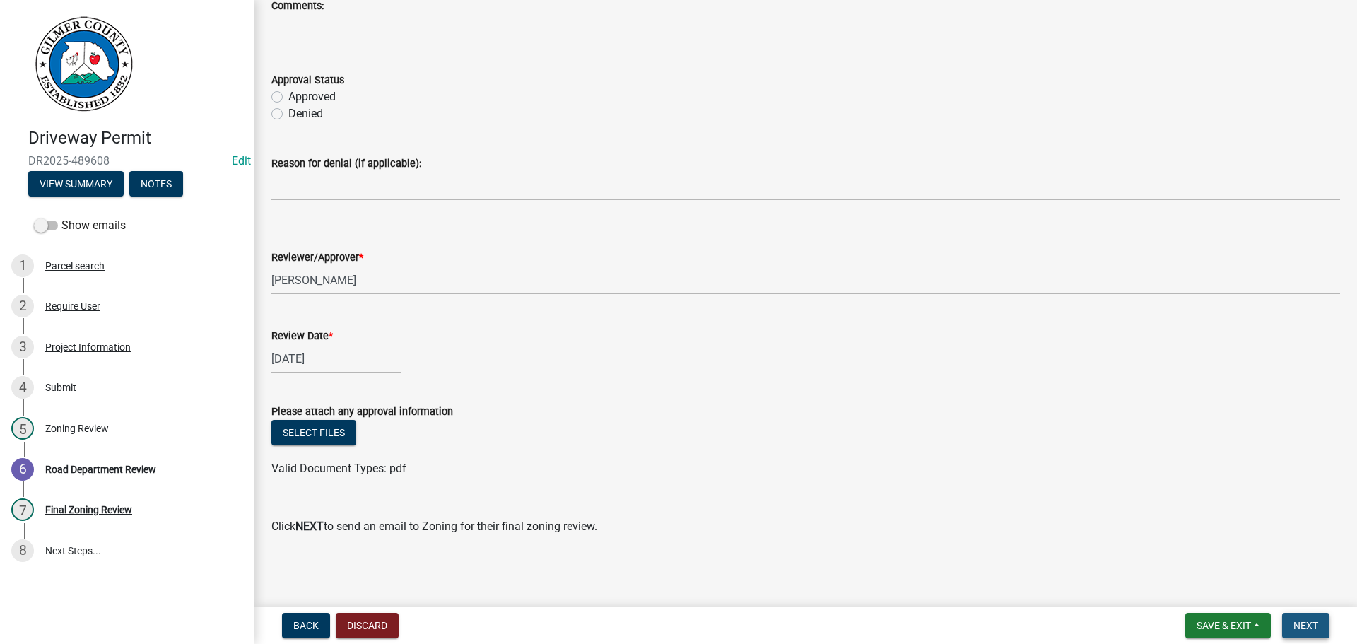
click at [1114, 557] on span "Next" at bounding box center [1305, 625] width 25 height 11
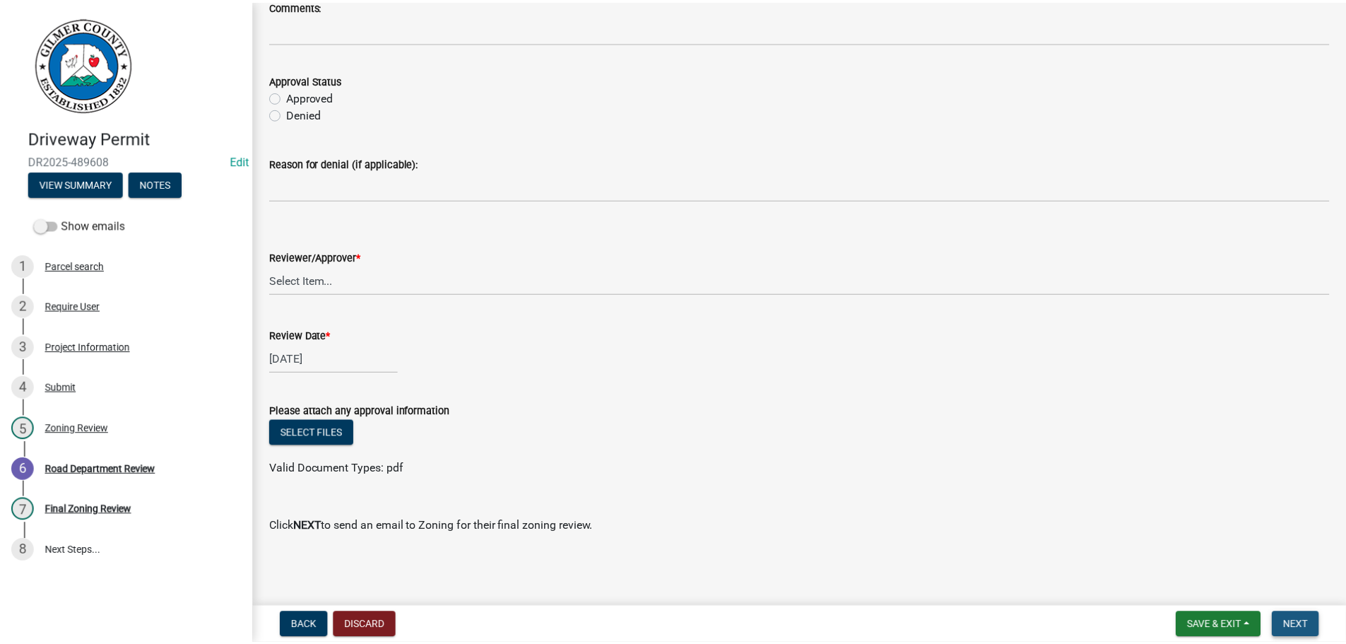
scroll to position [0, 0]
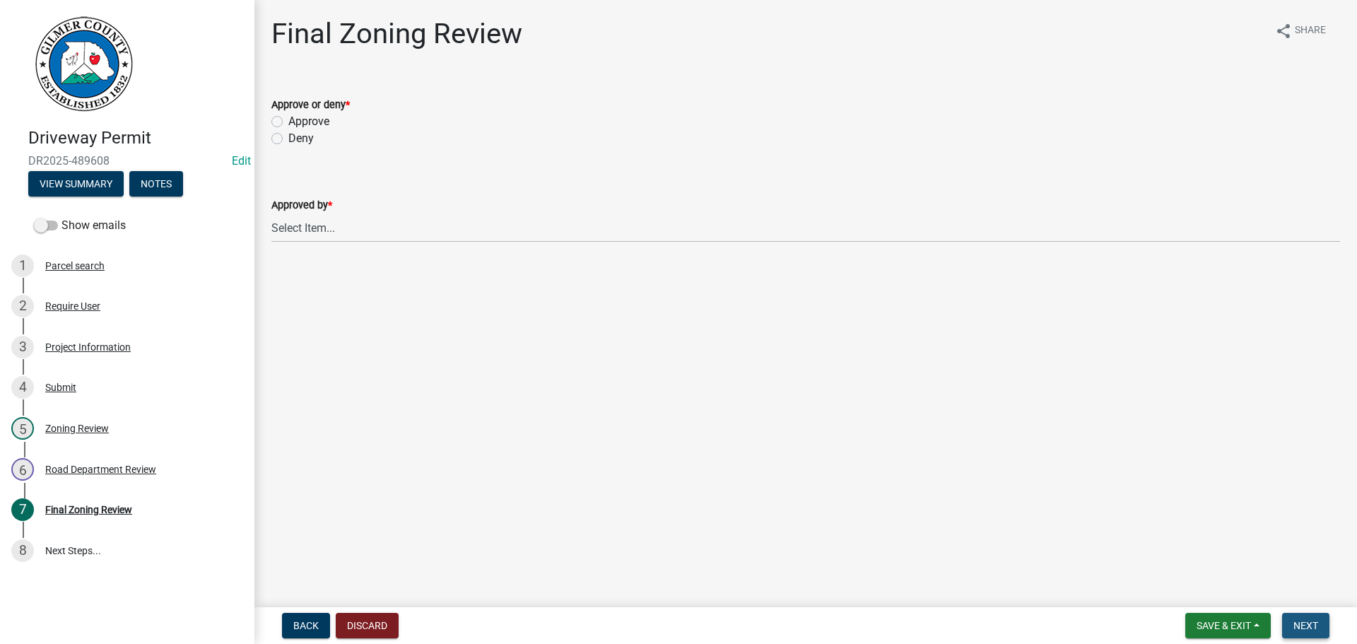
click at [1114, 557] on span "Next" at bounding box center [1305, 625] width 25 height 11
click at [288, 124] on label "Approve" at bounding box center [308, 121] width 41 height 17
click at [288, 122] on input "Approve" at bounding box center [292, 117] width 9 height 9
radio input "true"
click at [302, 240] on select "Select Item... [PERSON_NAME] [PERSON_NAME] [PERSON_NAME] [PERSON_NAME] [PERSON_…" at bounding box center [805, 227] width 1068 height 29
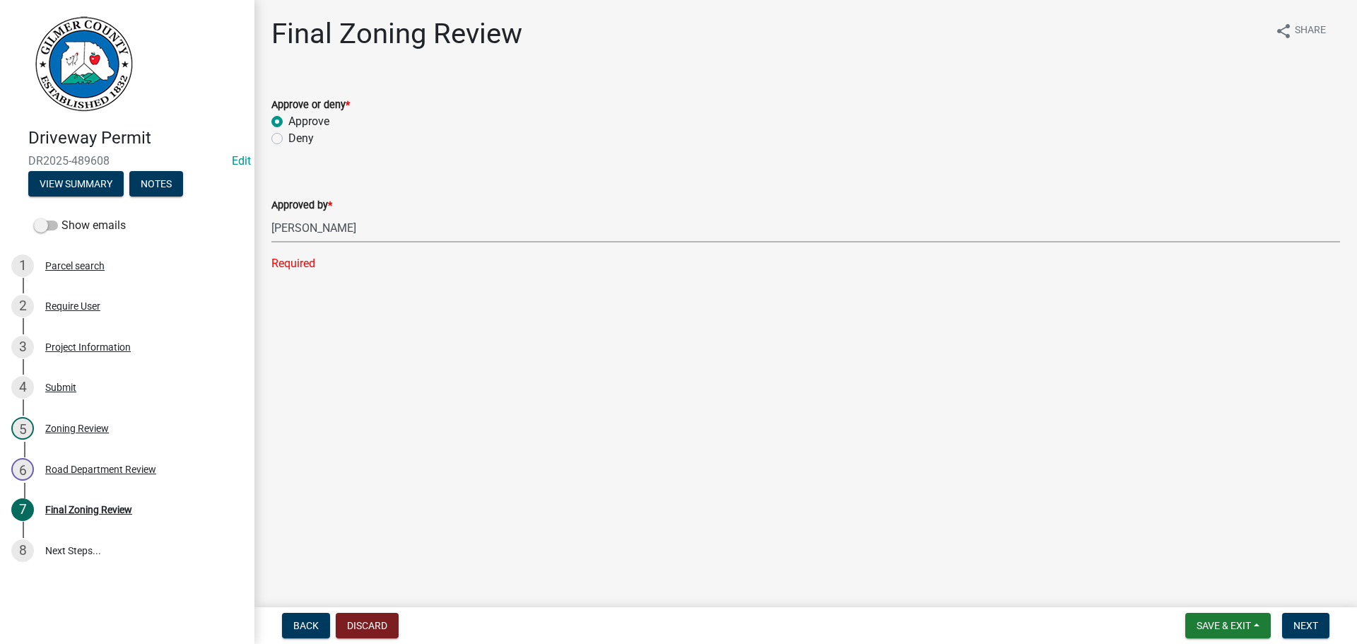
click at [271, 213] on select "Select Item... [PERSON_NAME] [PERSON_NAME] [PERSON_NAME] [PERSON_NAME] [PERSON_…" at bounding box center [805, 227] width 1068 height 29
select select "863d2856-bf20-47f7-adbf-7206f1c3427b"
click at [1114, 557] on span "Next" at bounding box center [1305, 625] width 25 height 11
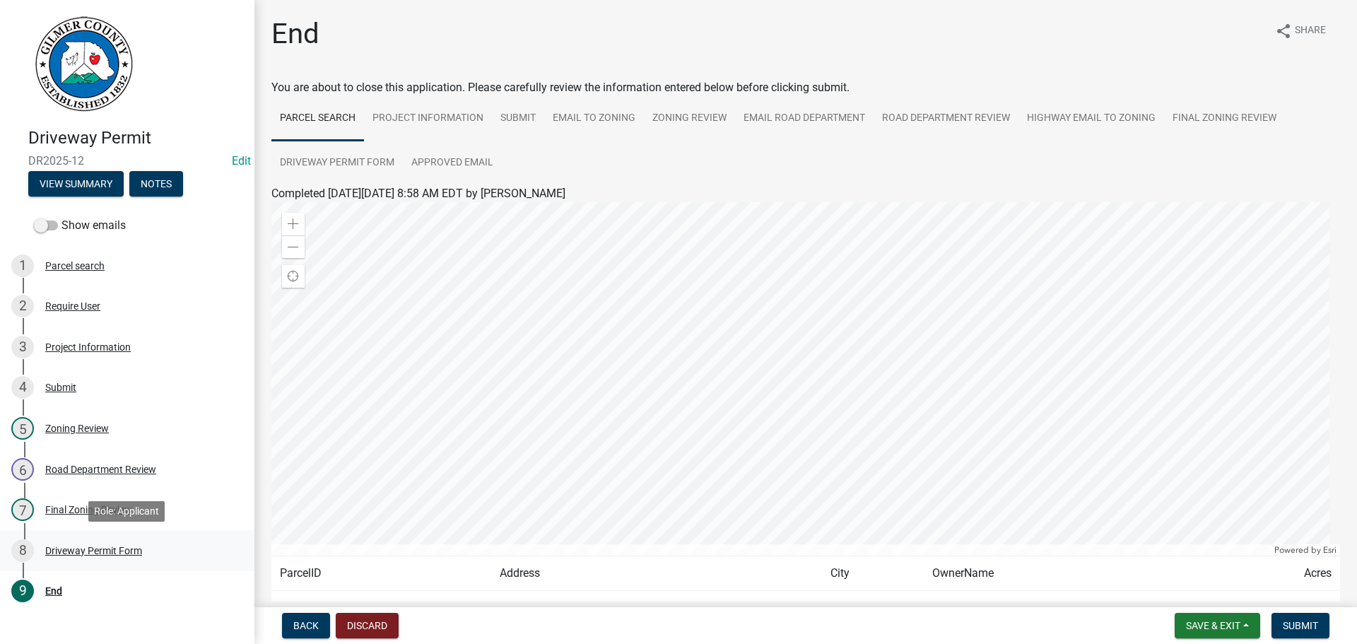
click at [78, 548] on div "Driveway Permit Form" at bounding box center [93, 550] width 97 height 10
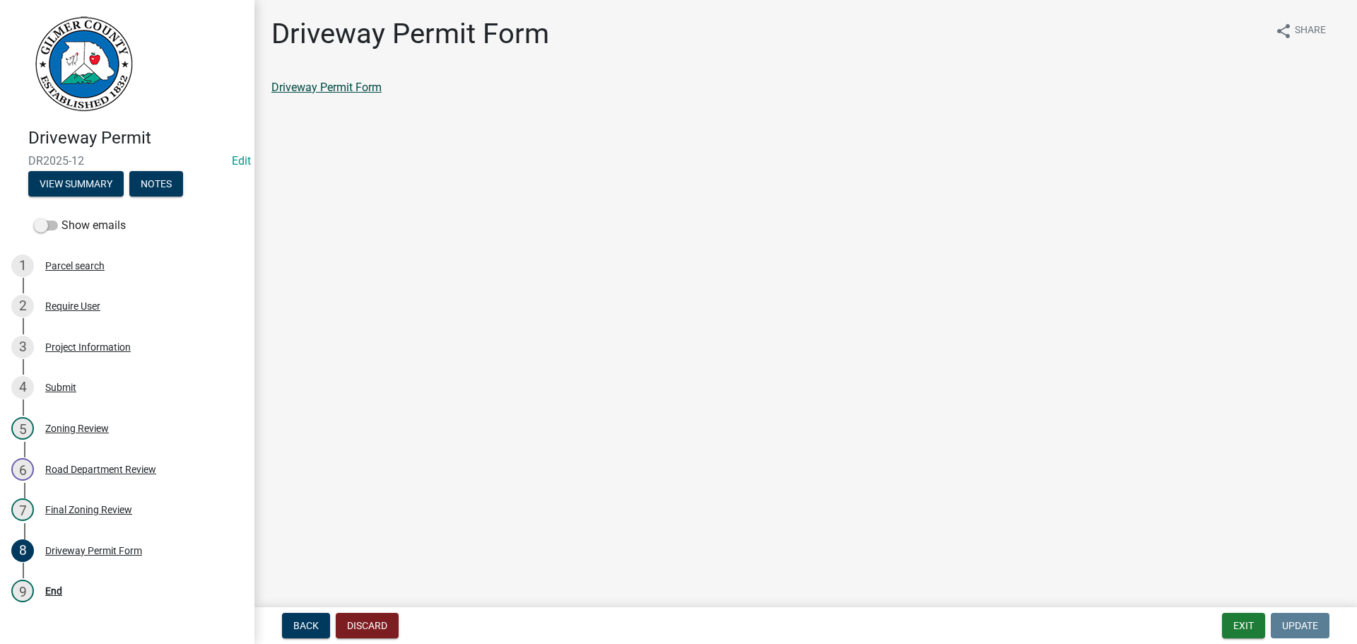
click at [360, 83] on link "Driveway Permit Form" at bounding box center [326, 87] width 110 height 13
click at [49, 557] on div "9 End" at bounding box center [121, 590] width 220 height 23
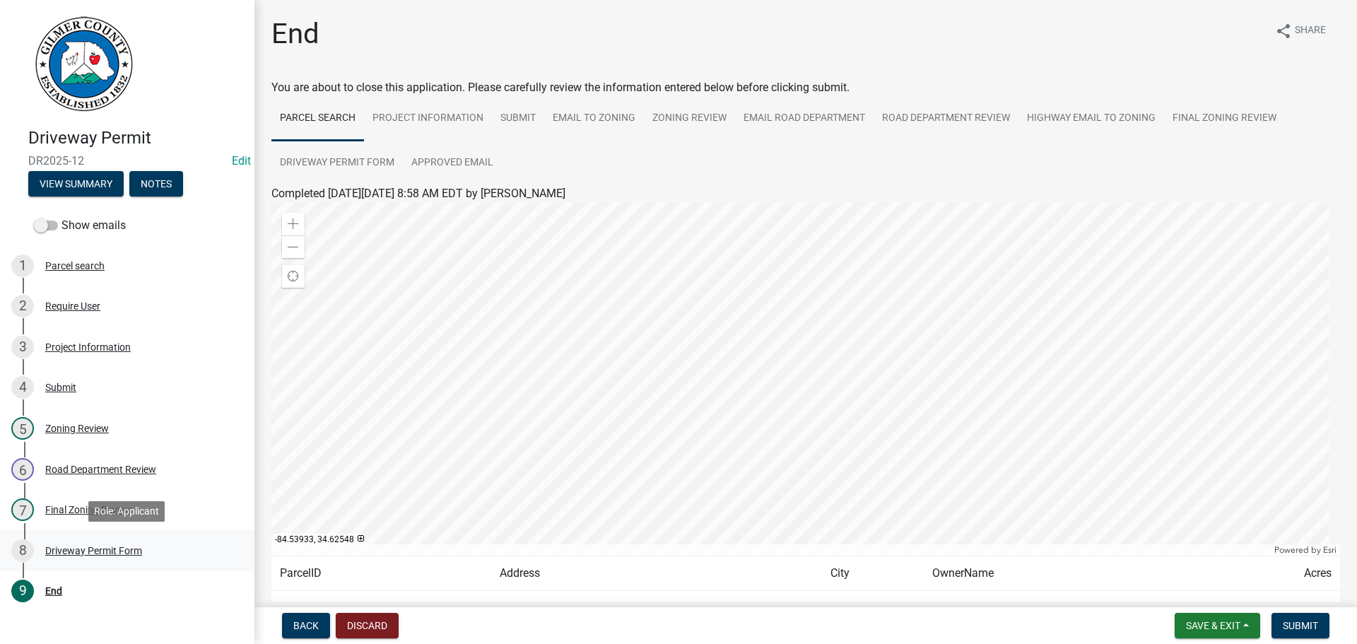
click at [61, 546] on div "Driveway Permit Form" at bounding box center [93, 550] width 97 height 10
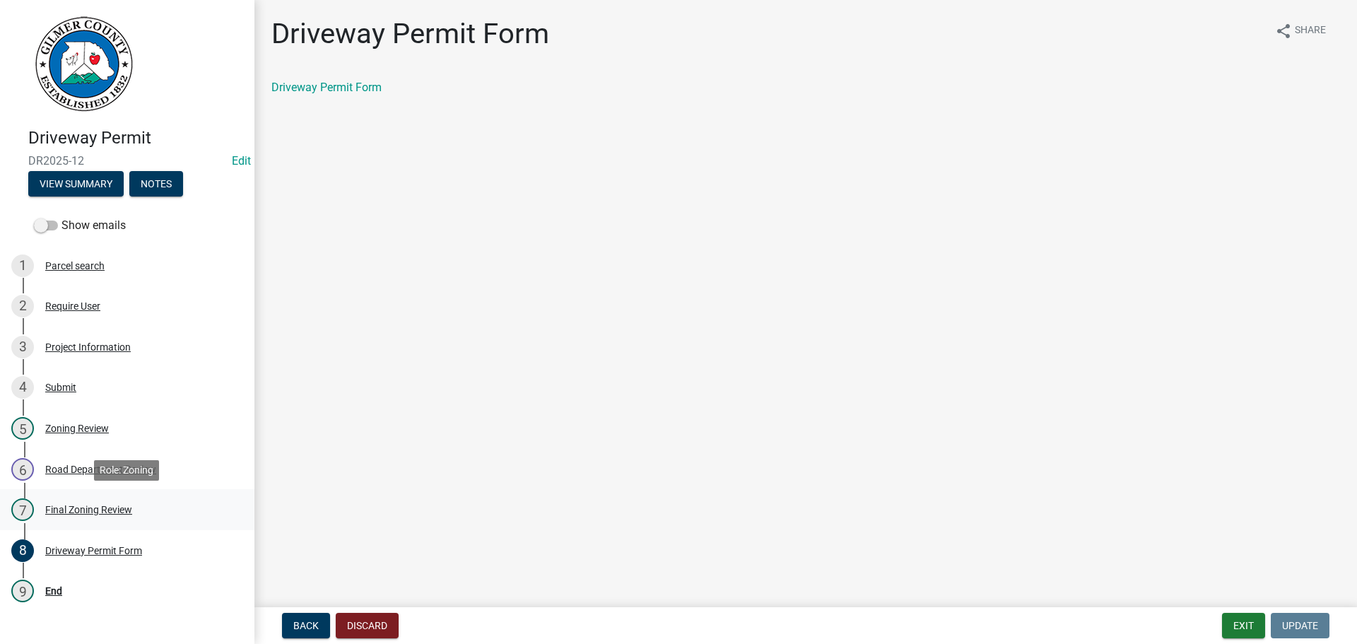
click at [83, 505] on div "Final Zoning Review" at bounding box center [88, 510] width 87 height 10
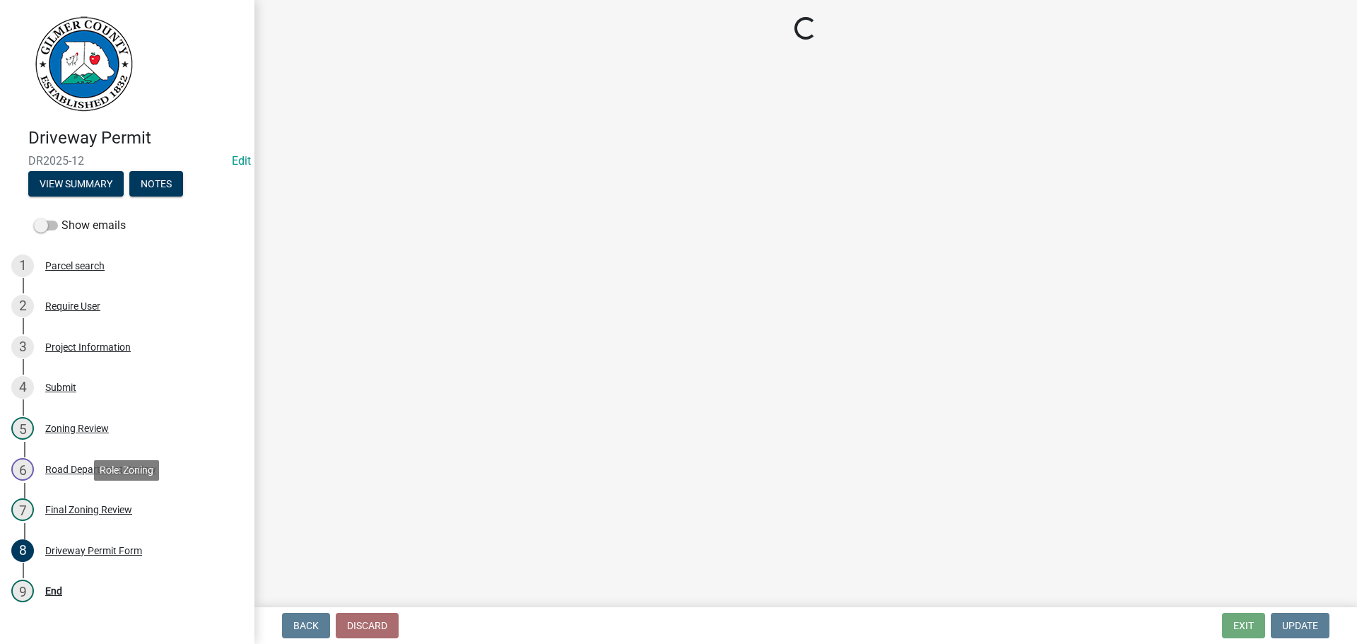
select select "863d2856-bf20-47f7-adbf-7206f1c3427b"
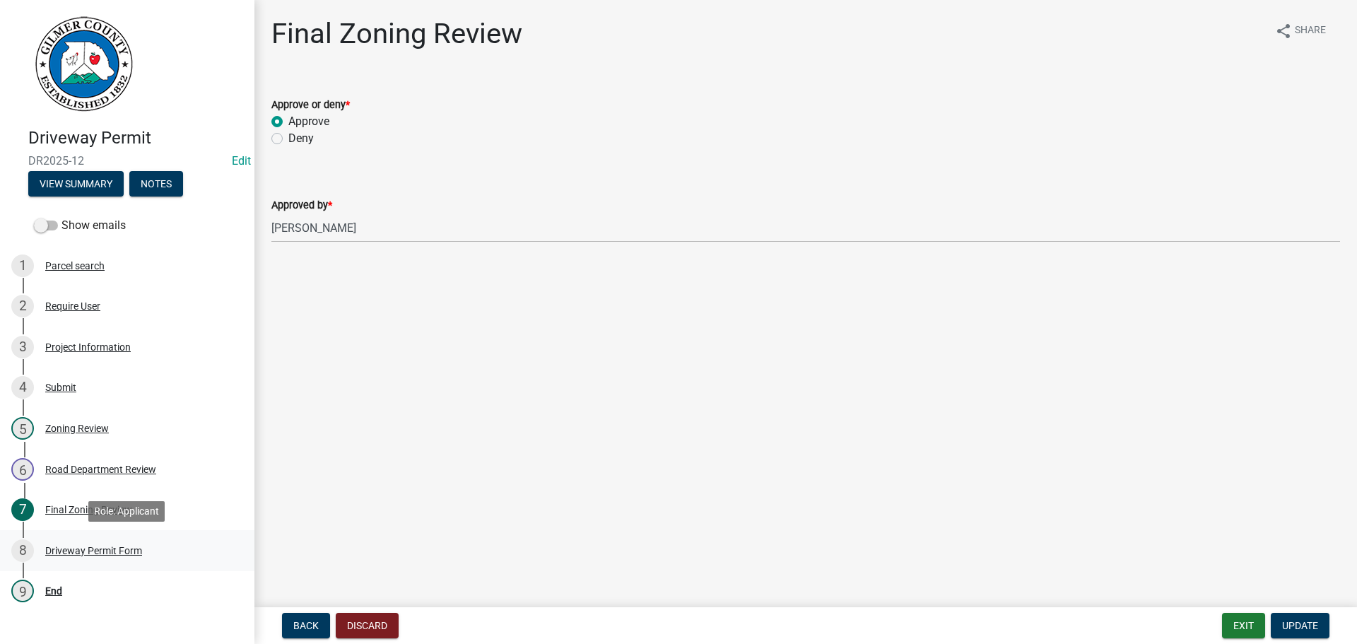
click at [76, 549] on div "Driveway Permit Form" at bounding box center [93, 550] width 97 height 10
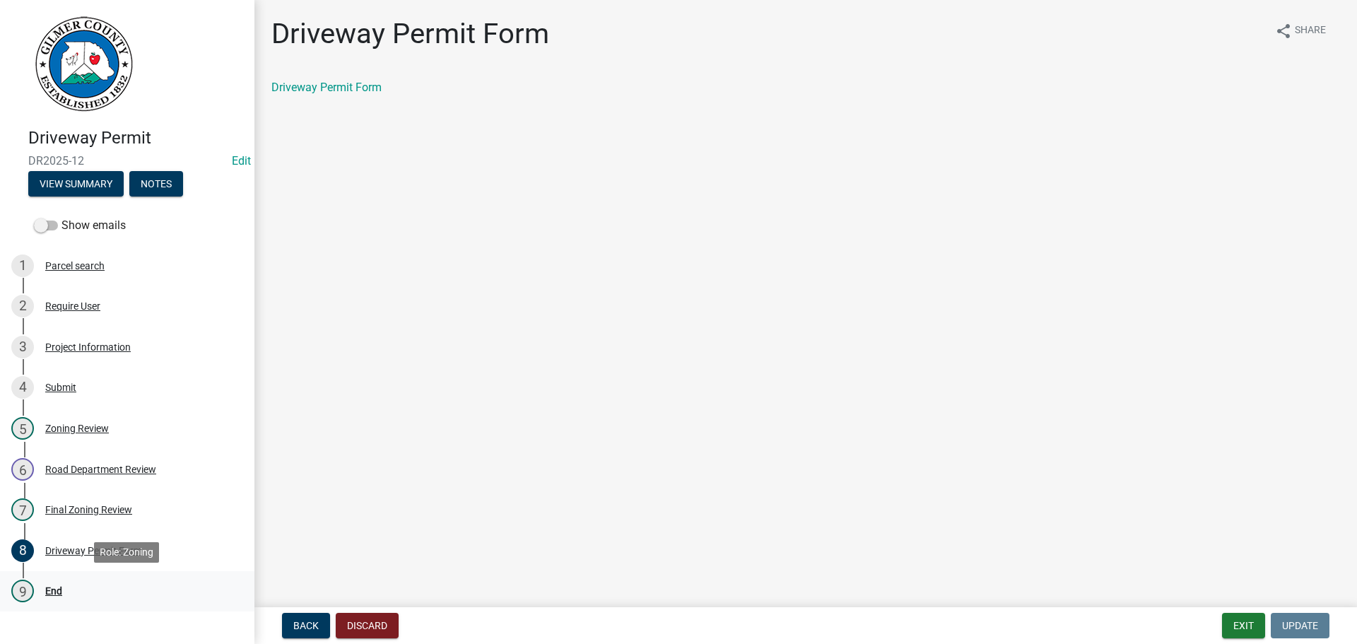
click at [59, 557] on div "End" at bounding box center [53, 591] width 17 height 10
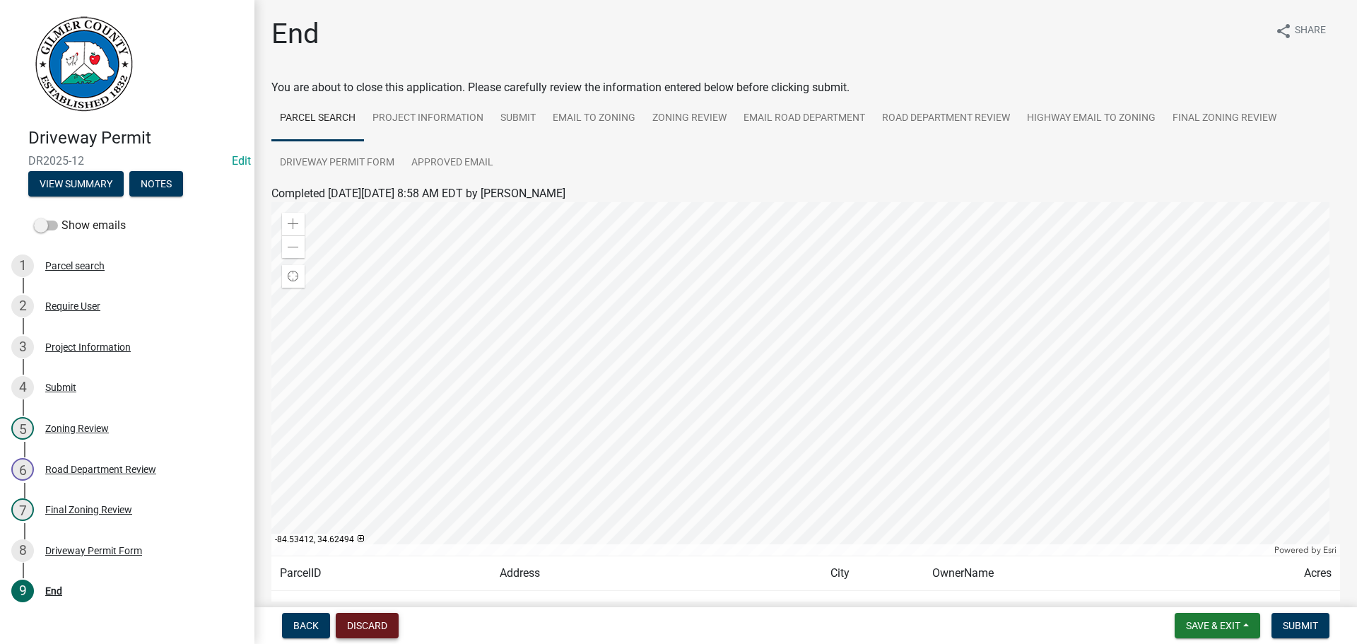
click at [374, 557] on button "Discard" at bounding box center [367, 625] width 63 height 25
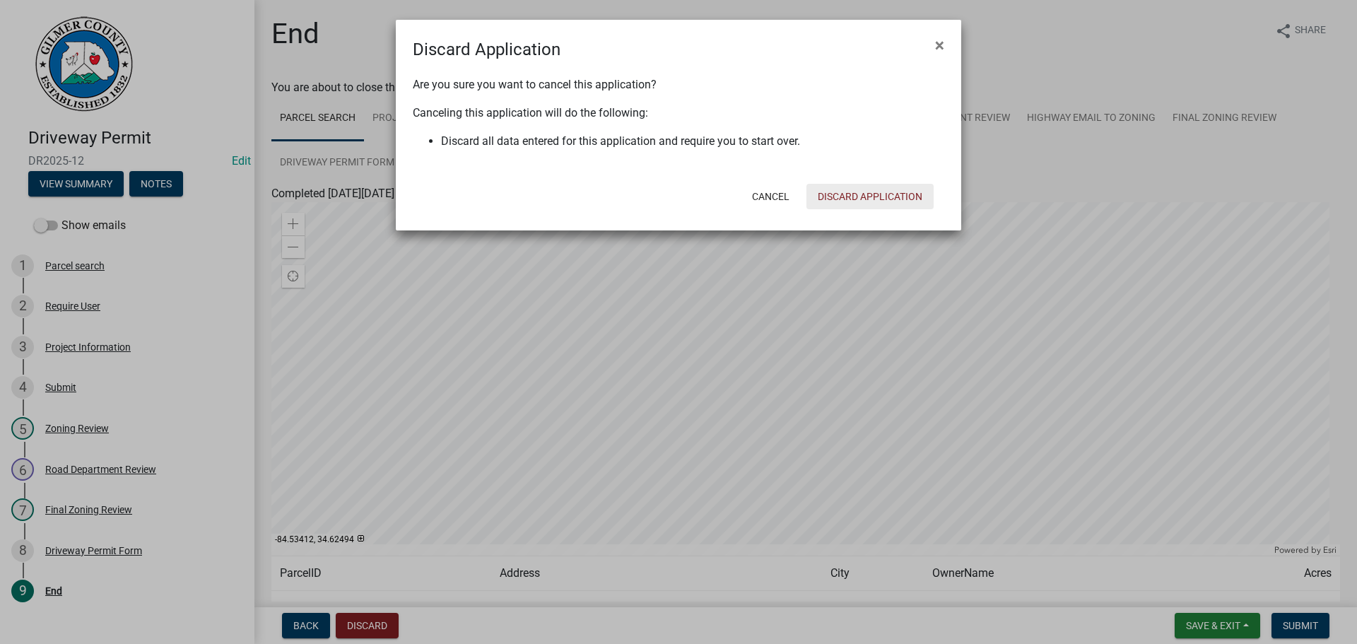
click at [868, 199] on button "Discard Application" at bounding box center [869, 196] width 127 height 25
